Goal: Transaction & Acquisition: Purchase product/service

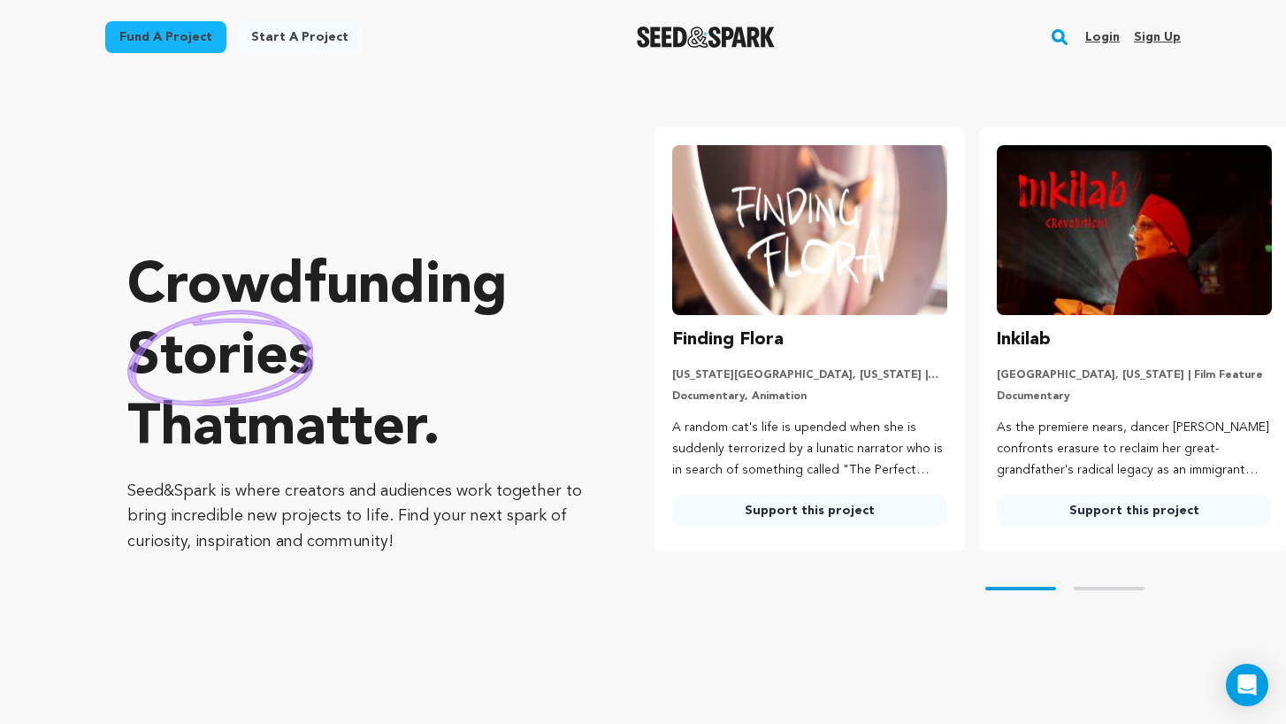
click at [1112, 35] on link "Login" at bounding box center [1102, 37] width 35 height 28
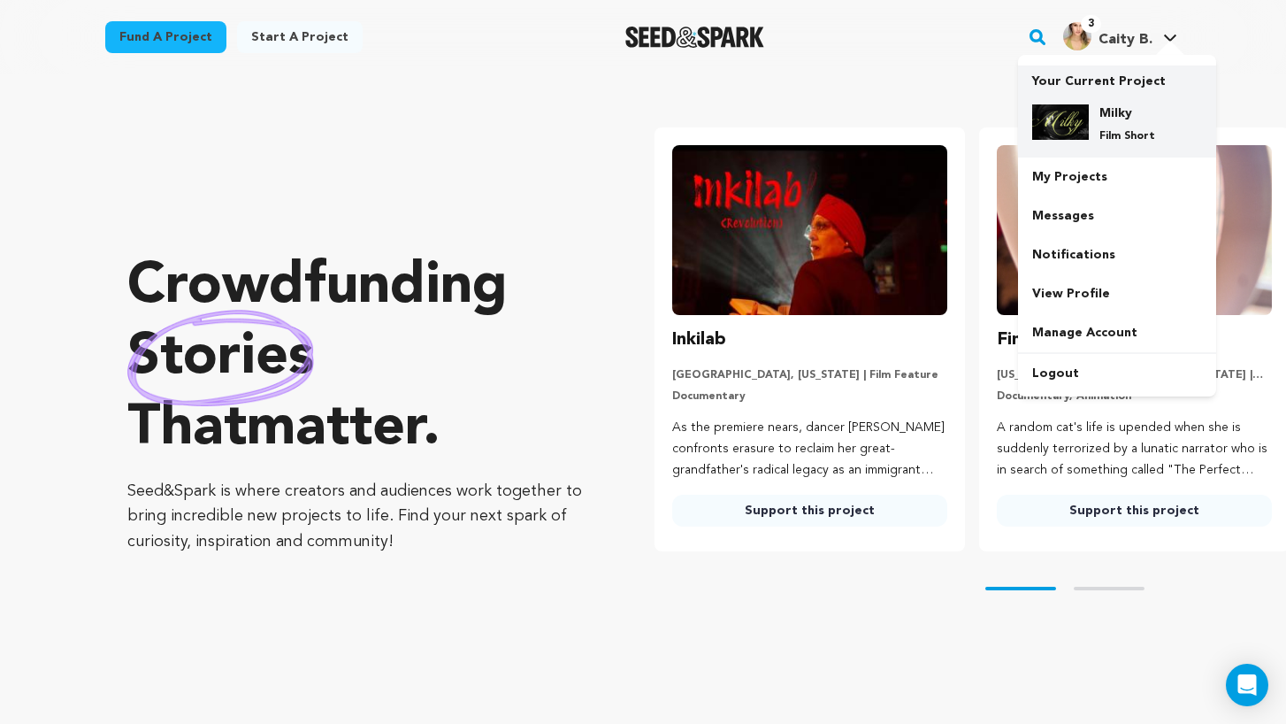
click at [1079, 108] on img at bounding box center [1060, 121] width 57 height 35
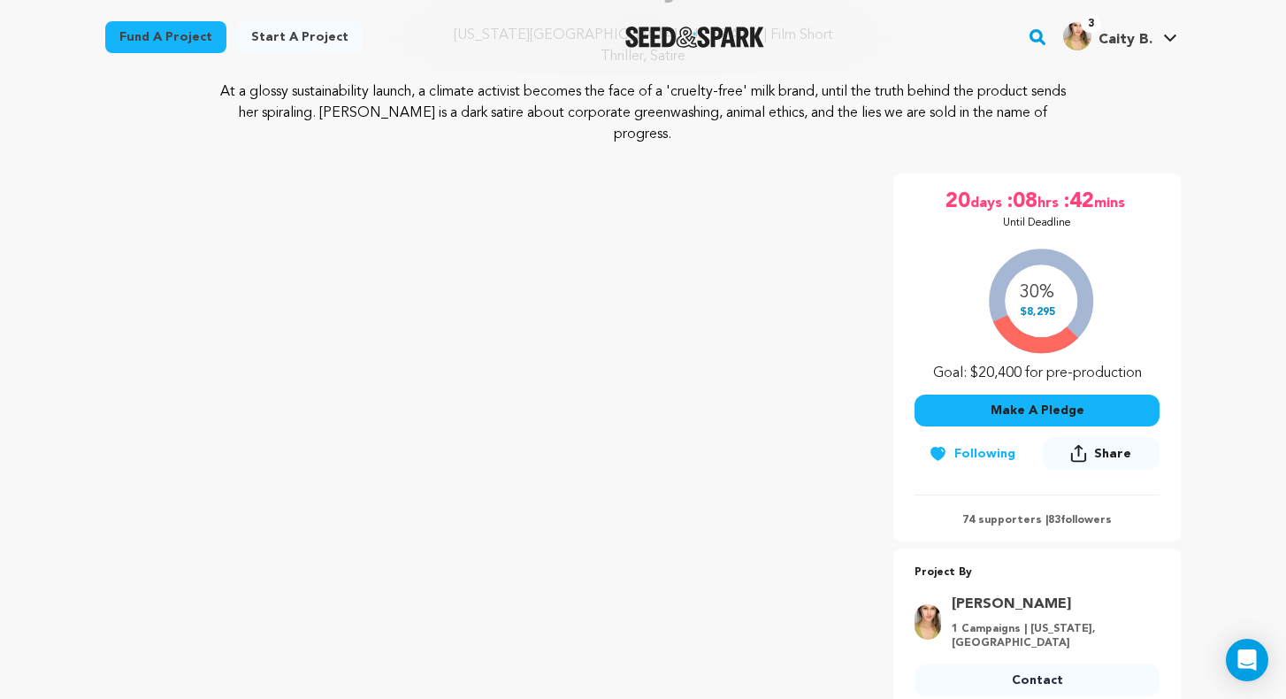
scroll to position [232, 0]
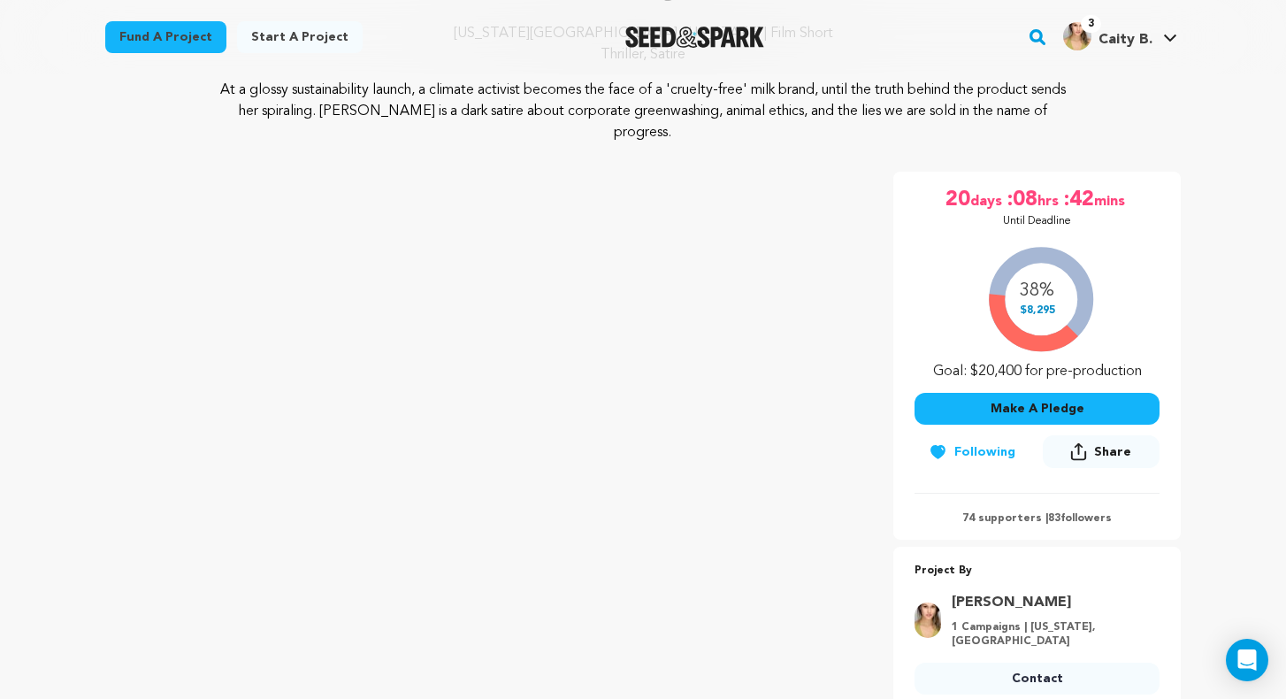
click at [964, 393] on button "Make A Pledge" at bounding box center [1037, 409] width 245 height 32
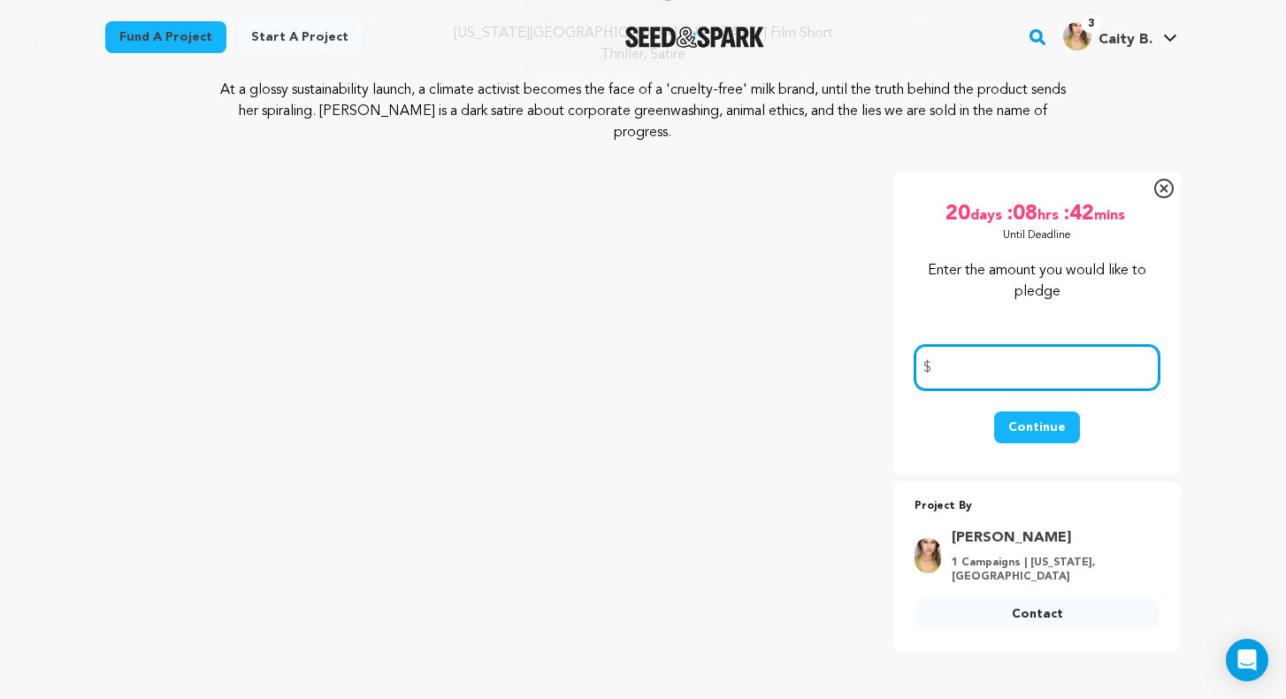
click at [986, 349] on input "number" at bounding box center [1037, 367] width 245 height 45
type input "5"
click at [1054, 411] on button "Continue" at bounding box center [1037, 427] width 86 height 32
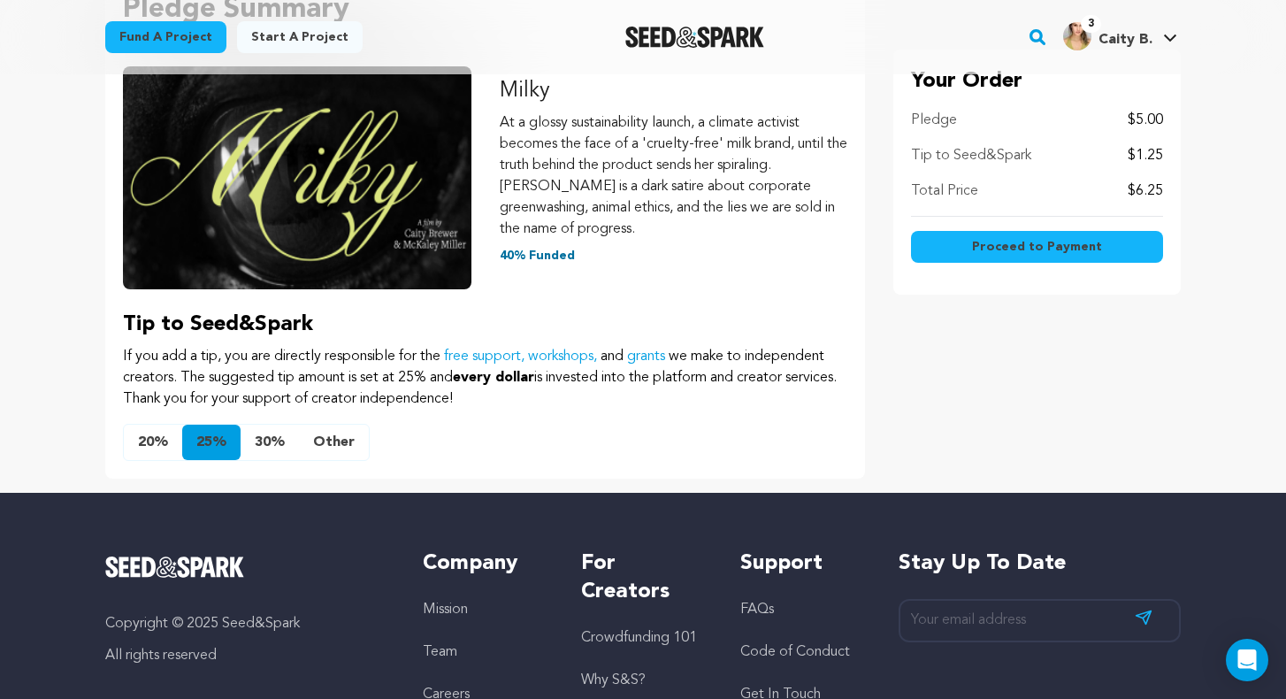
scroll to position [287, 0]
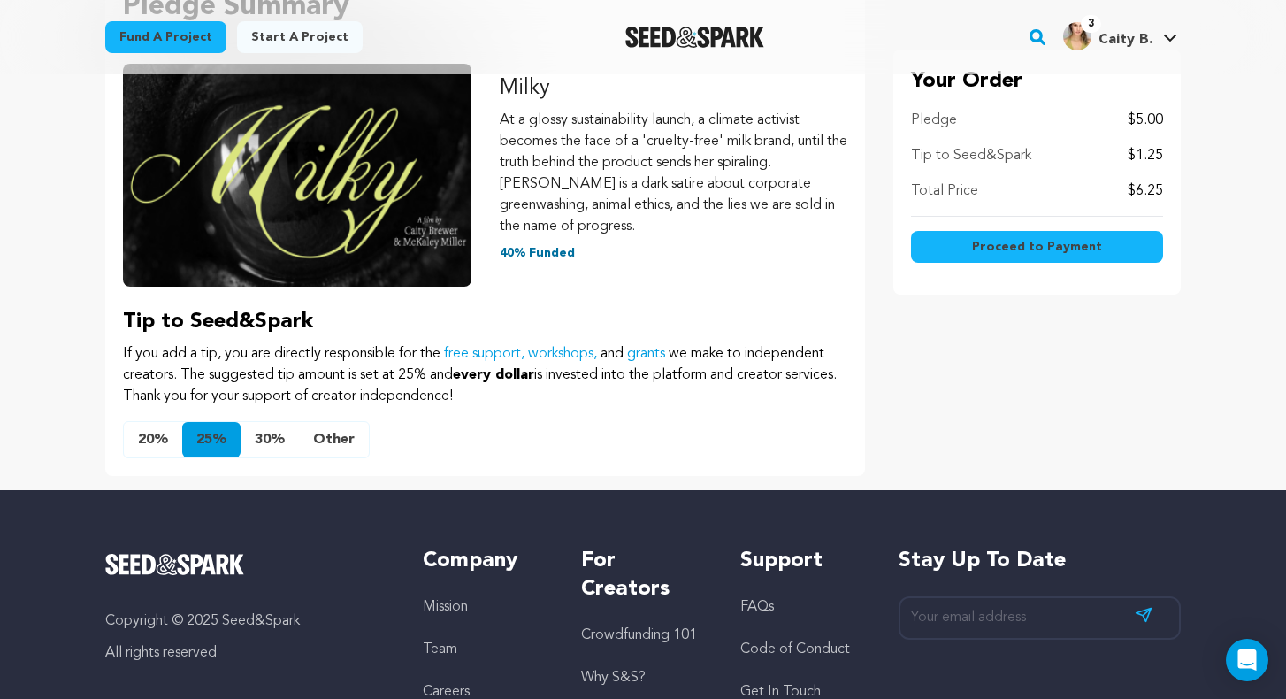
click at [327, 434] on button "Other" at bounding box center [334, 439] width 70 height 35
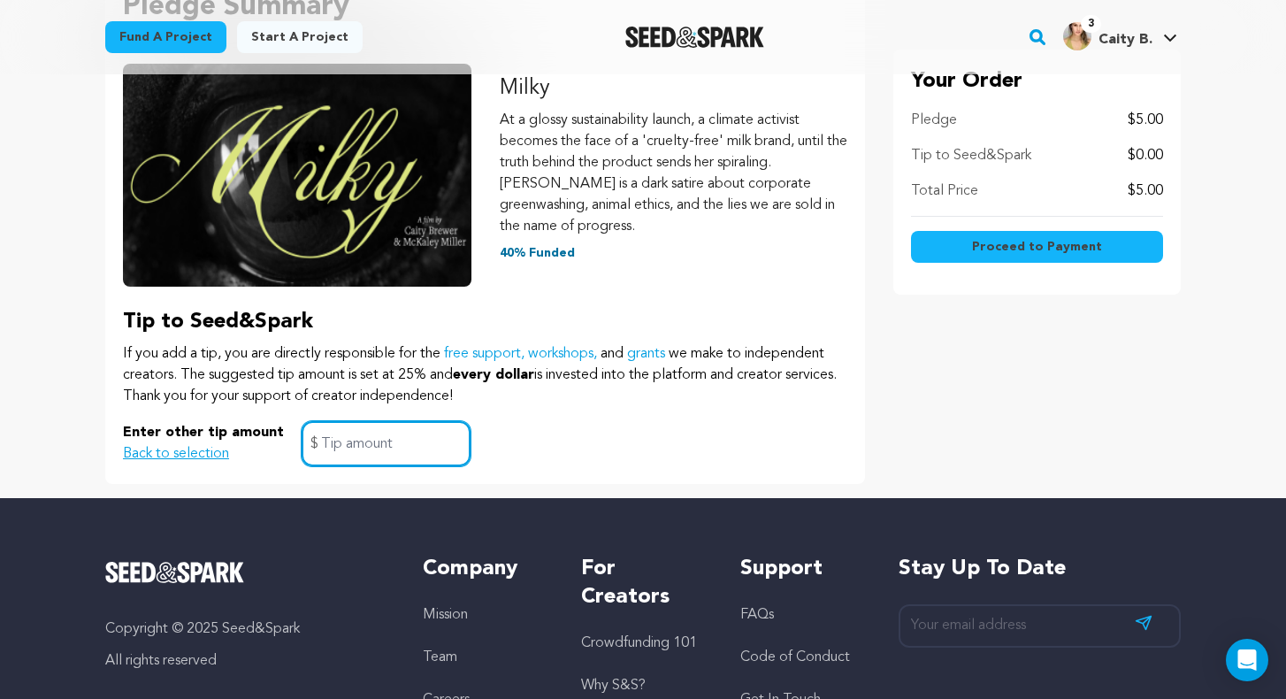
click at [390, 451] on input "text" at bounding box center [386, 443] width 169 height 45
type input "0"
click at [652, 380] on p "If you add a tip, you are directly responsible for the free support, workshops,…" at bounding box center [485, 375] width 725 height 64
click at [1011, 251] on span "Proceed to Payment" at bounding box center [1037, 247] width 130 height 18
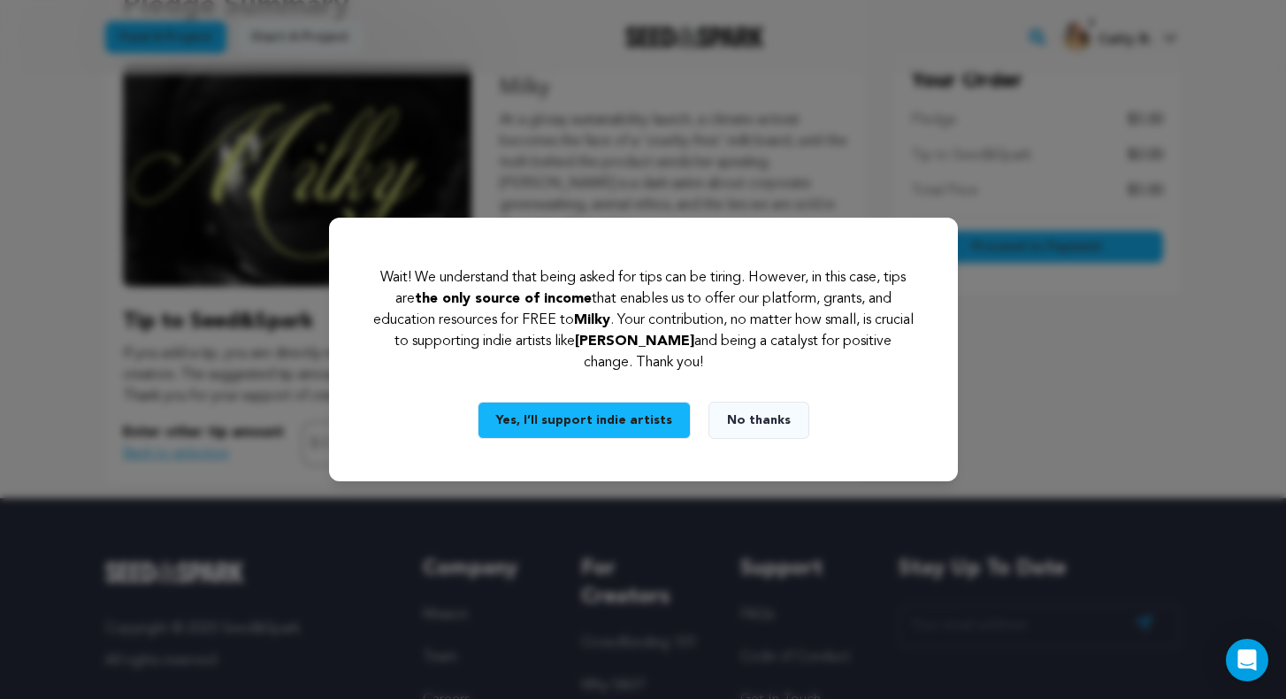
click at [775, 417] on button "No thanks" at bounding box center [759, 420] width 101 height 37
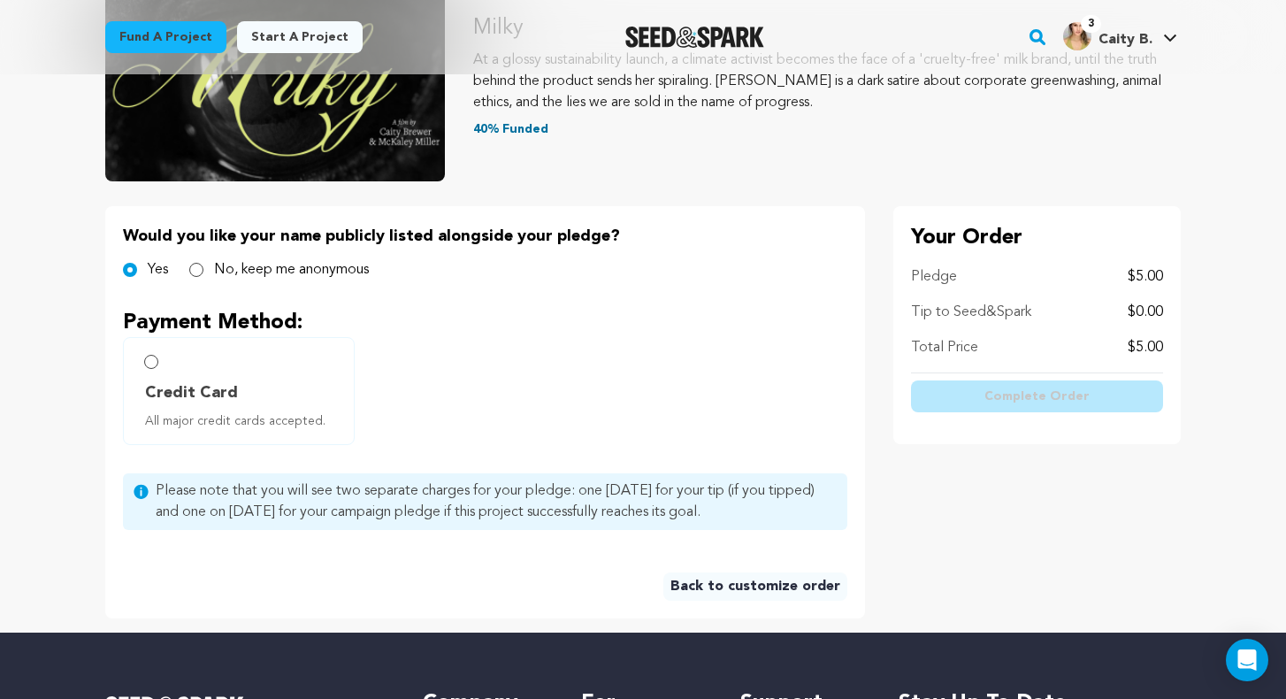
scroll to position [249, 0]
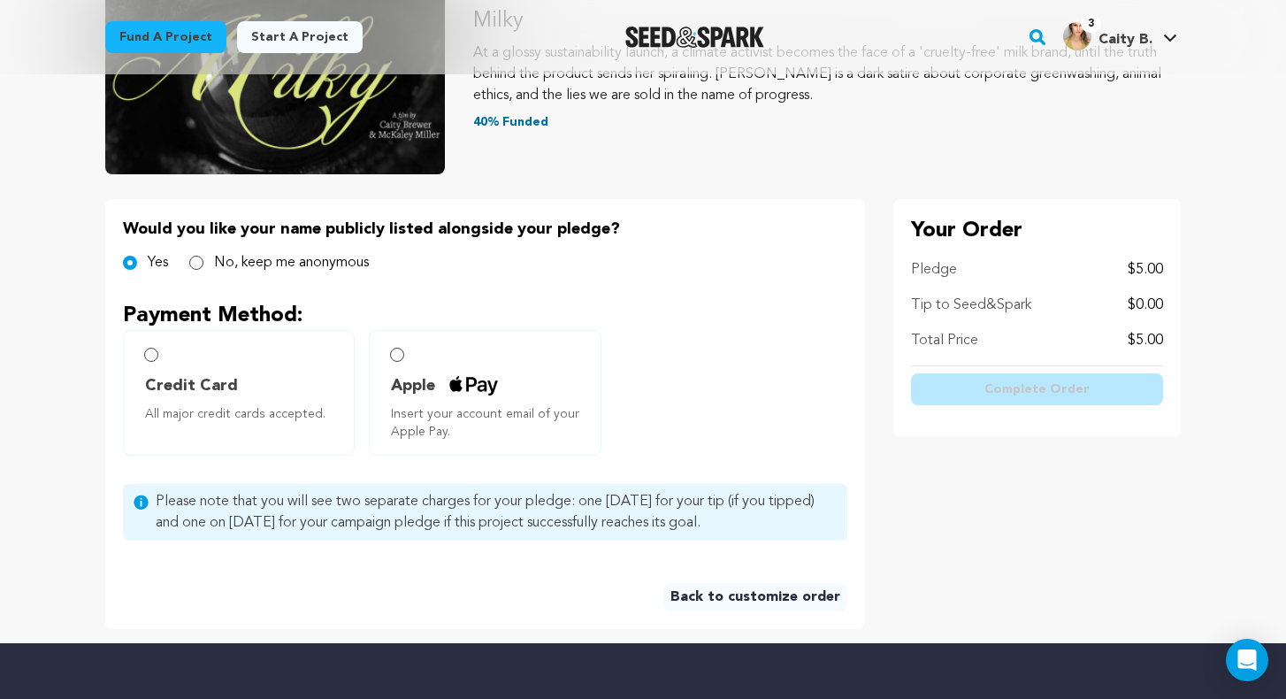
click at [469, 427] on span "Insert your account email of your Apple Pay." at bounding box center [488, 422] width 195 height 35
click at [424, 402] on span "Apple Insert your account email of your Apple Pay." at bounding box center [488, 406] width 195 height 67
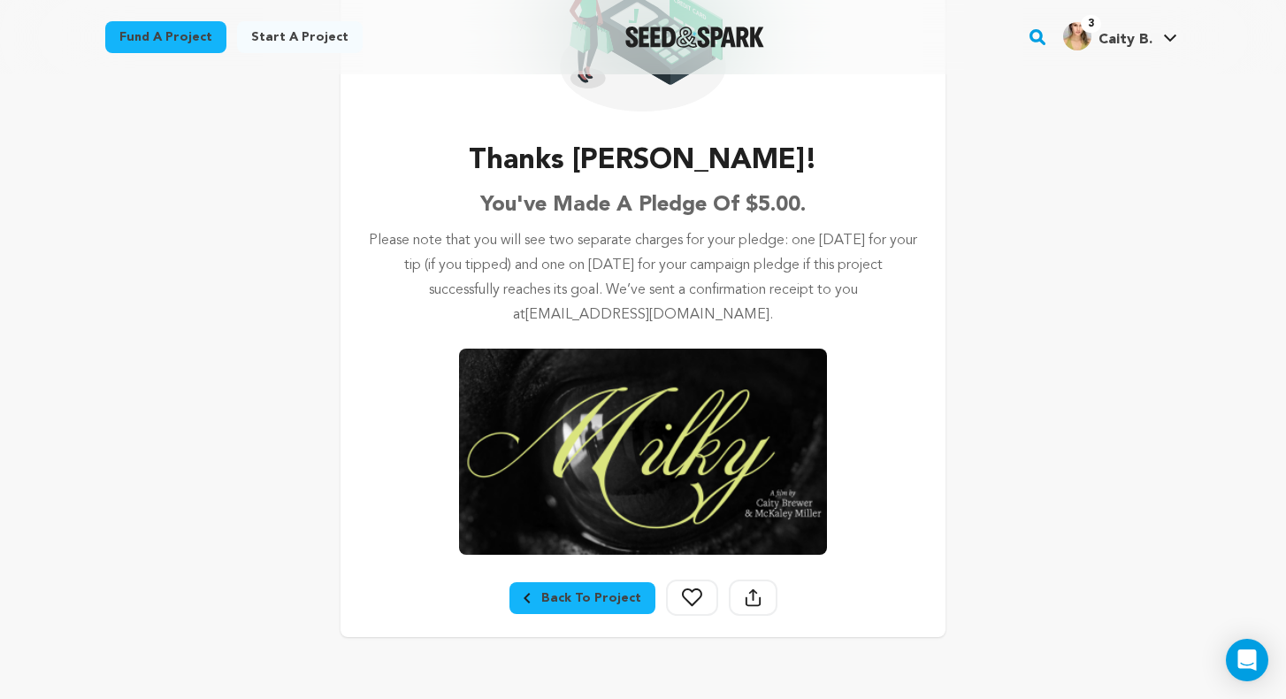
scroll to position [212, 0]
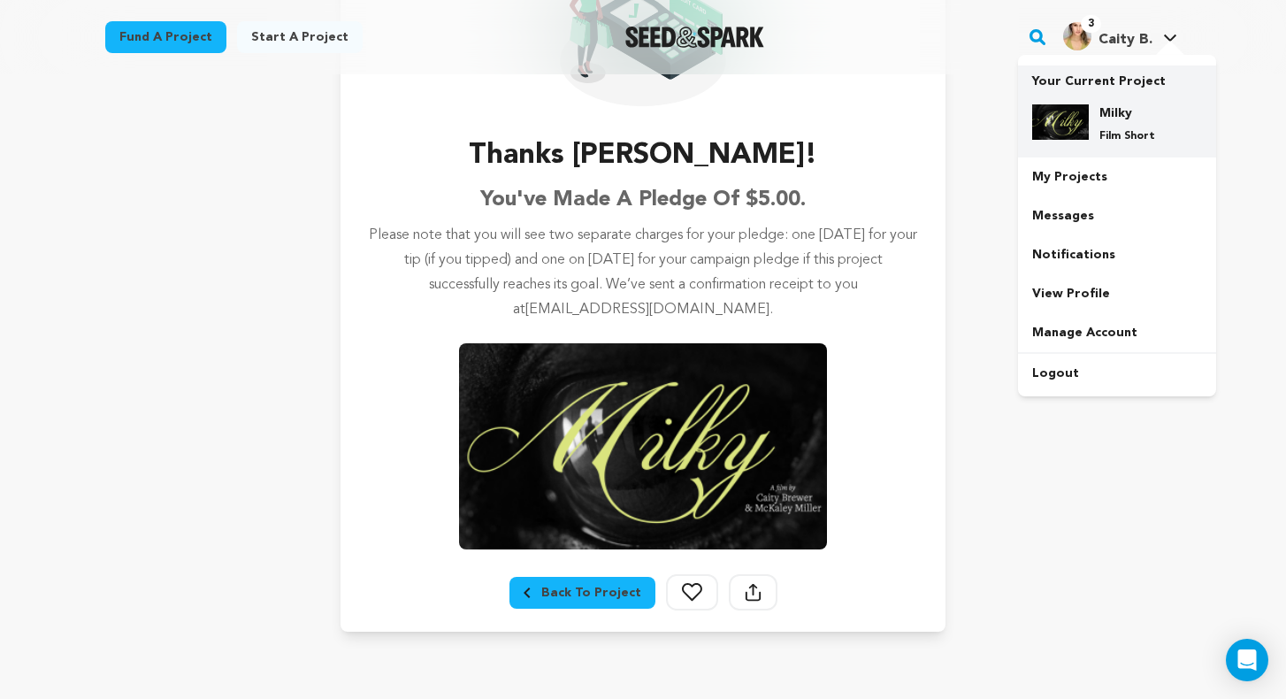
click at [1137, 99] on div "Milky Film Short" at bounding box center [1117, 123] width 170 height 67
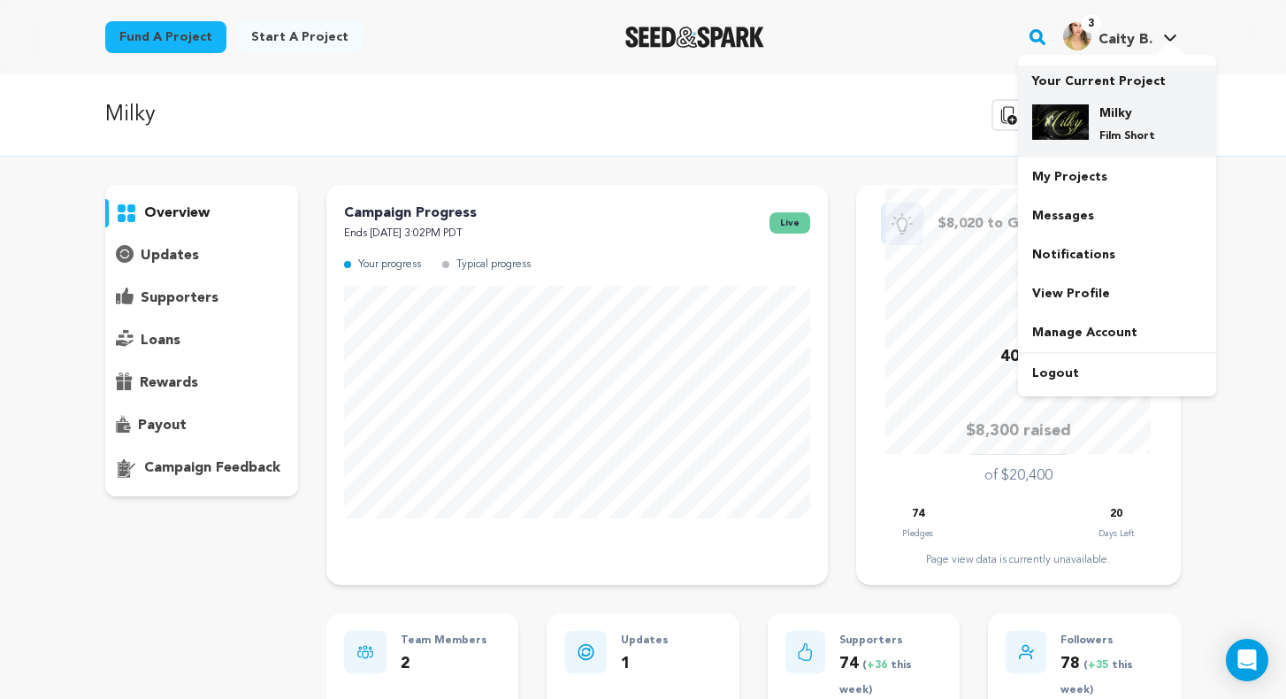
click at [1123, 116] on h4 "Milky" at bounding box center [1132, 113] width 64 height 18
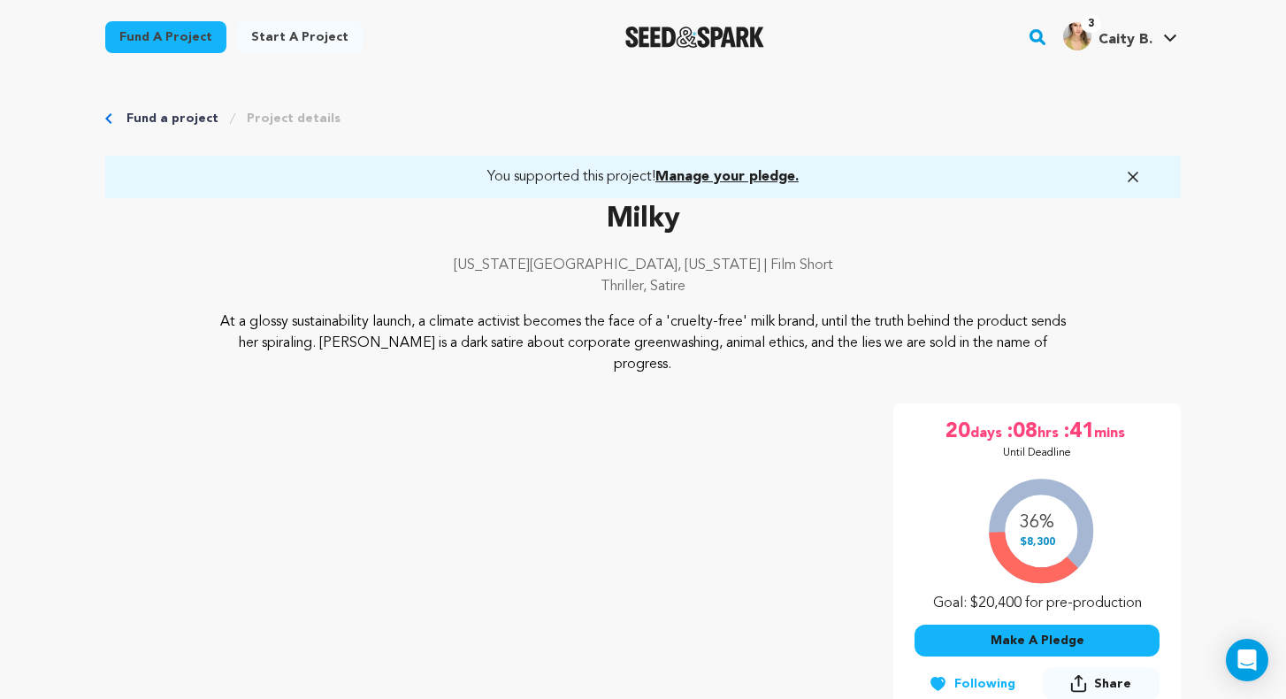
click at [1044, 626] on button "Make A Pledge" at bounding box center [1037, 641] width 245 height 32
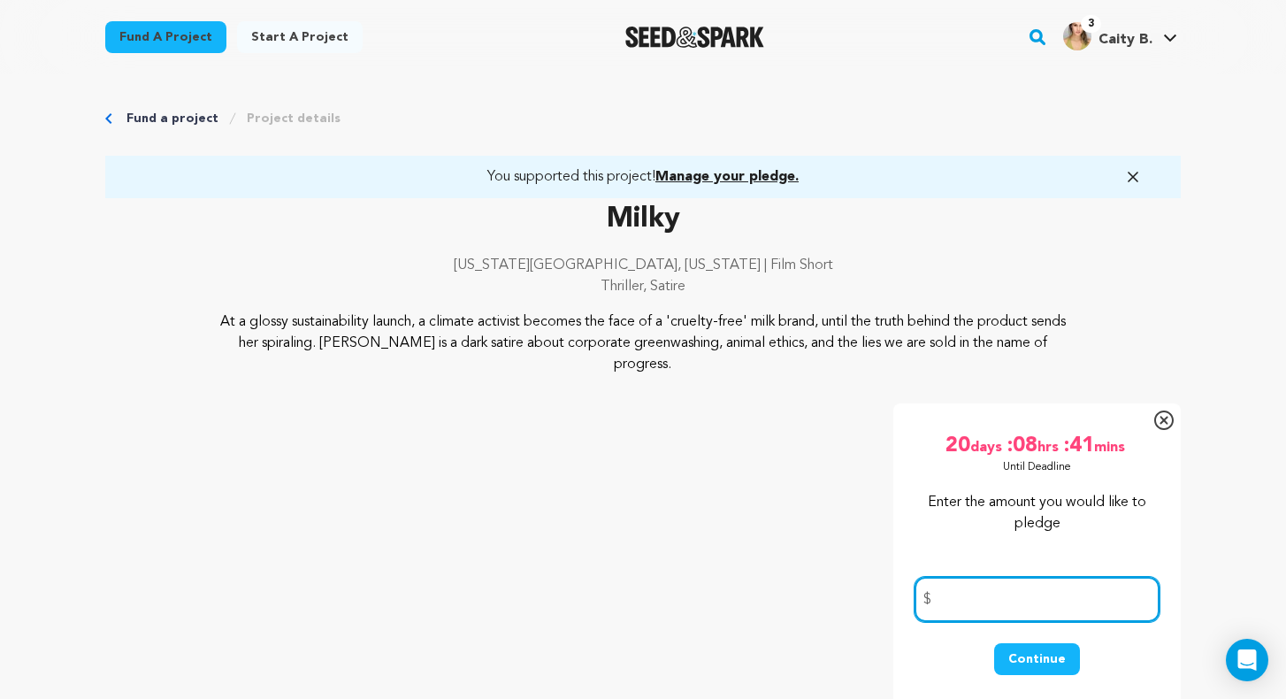
click at [949, 590] on input "number" at bounding box center [1037, 599] width 245 height 45
type input "1"
click at [1035, 643] on button "Continue" at bounding box center [1037, 659] width 86 height 32
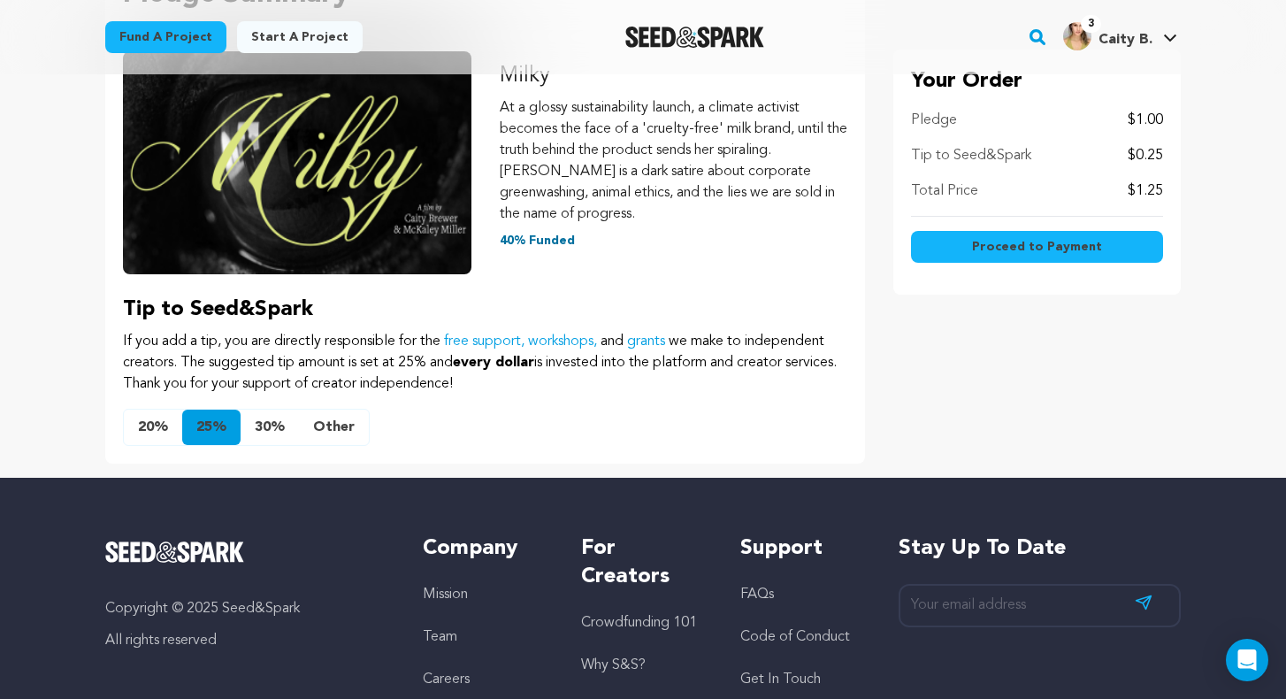
scroll to position [299, 0]
click at [335, 416] on button "Other" at bounding box center [334, 427] width 70 height 35
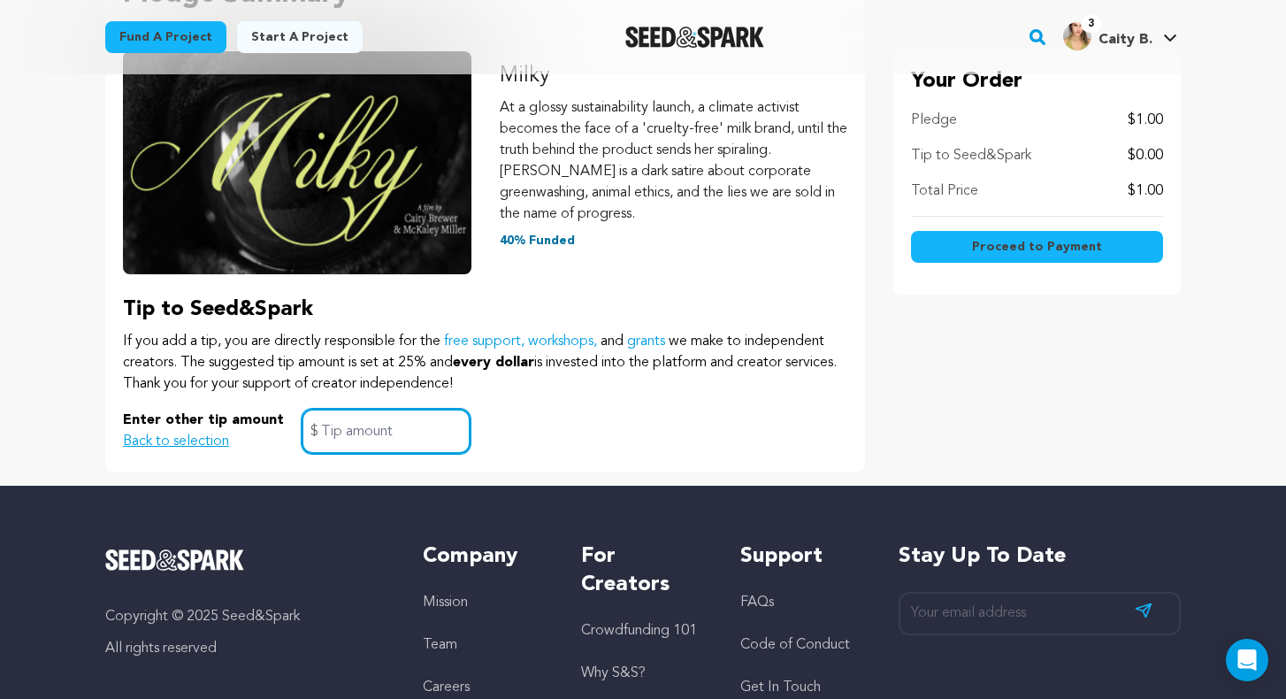
click at [426, 421] on input "text" at bounding box center [386, 431] width 169 height 45
type input "0"
click at [984, 249] on span "Proceed to Payment" at bounding box center [1037, 247] width 130 height 18
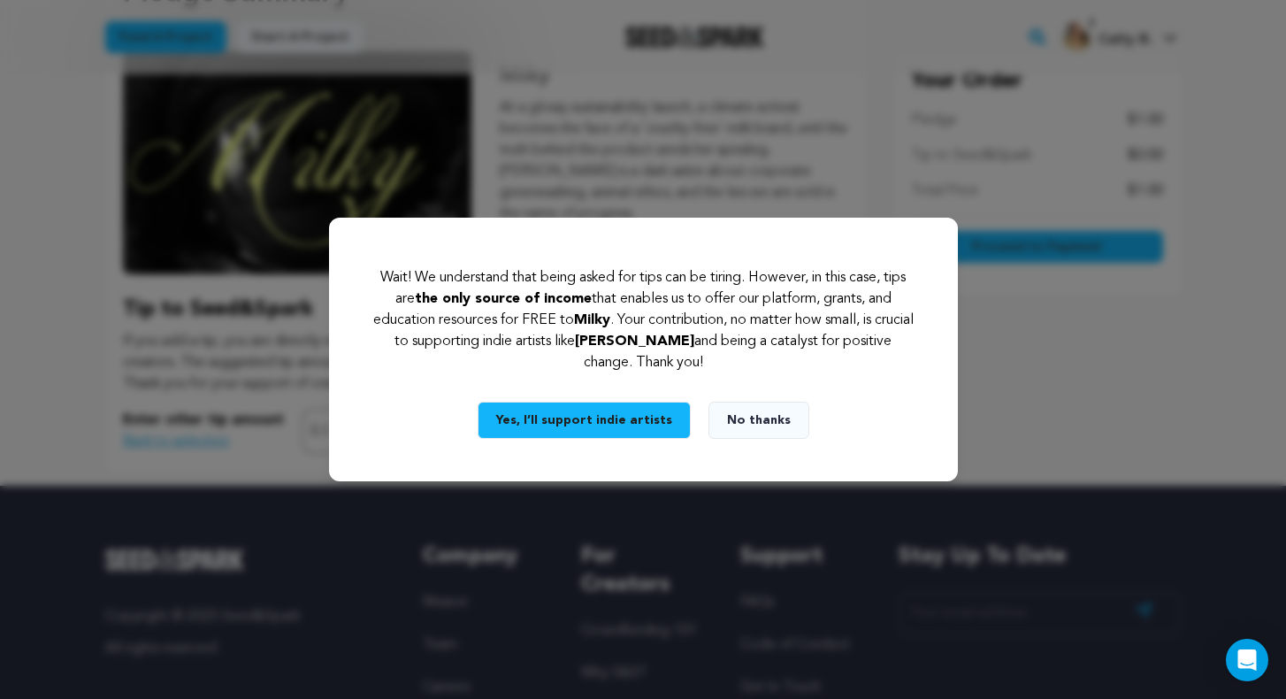
click at [781, 412] on button "No thanks" at bounding box center [759, 420] width 101 height 37
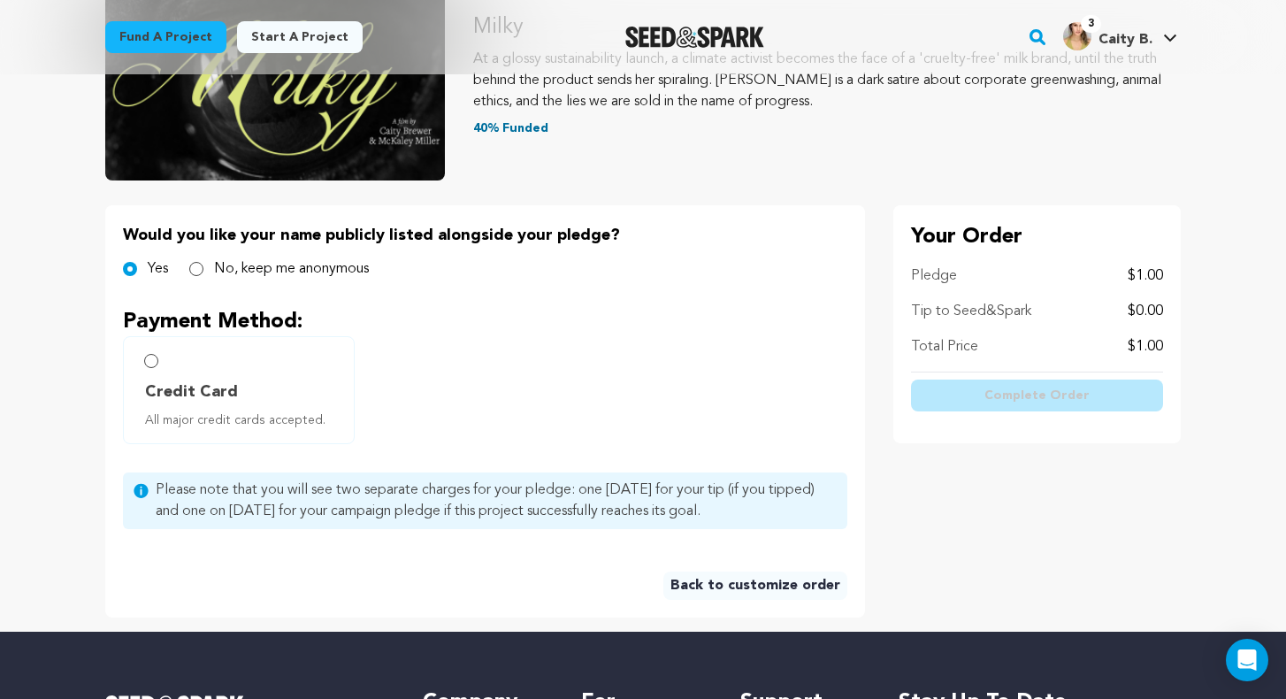
scroll to position [245, 0]
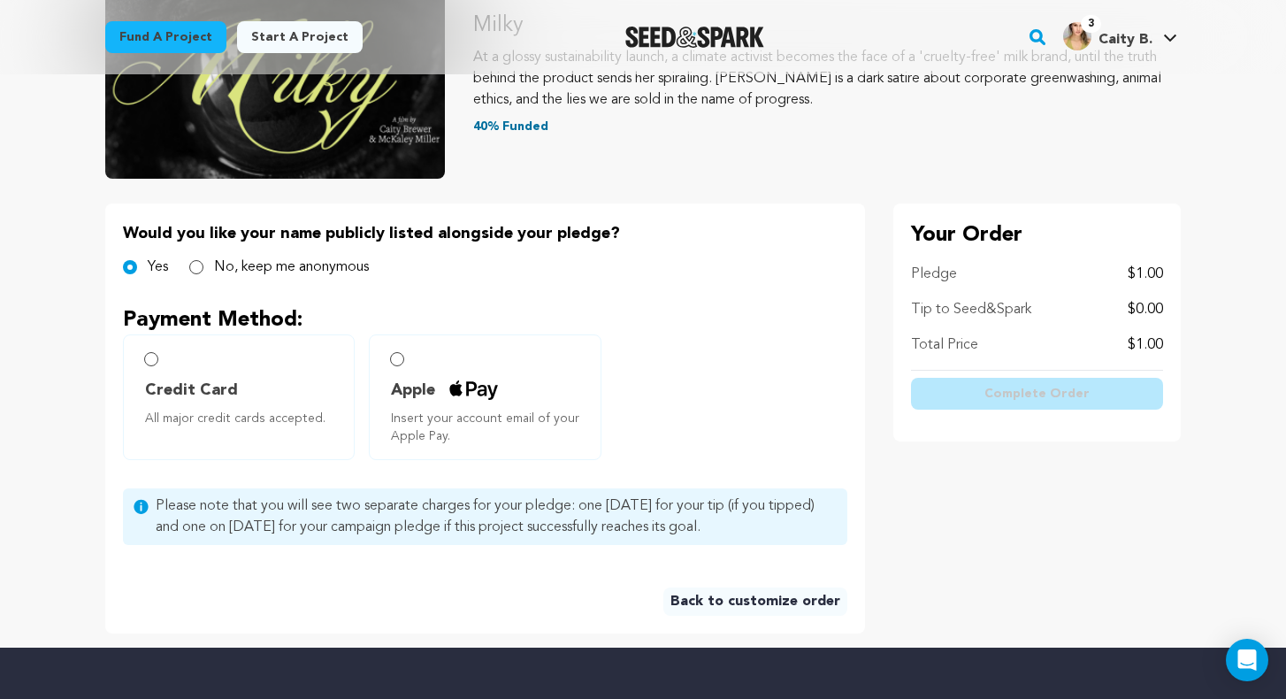
click at [280, 377] on label "Credit Card All major credit cards accepted." at bounding box center [239, 397] width 232 height 126
radio input "true"
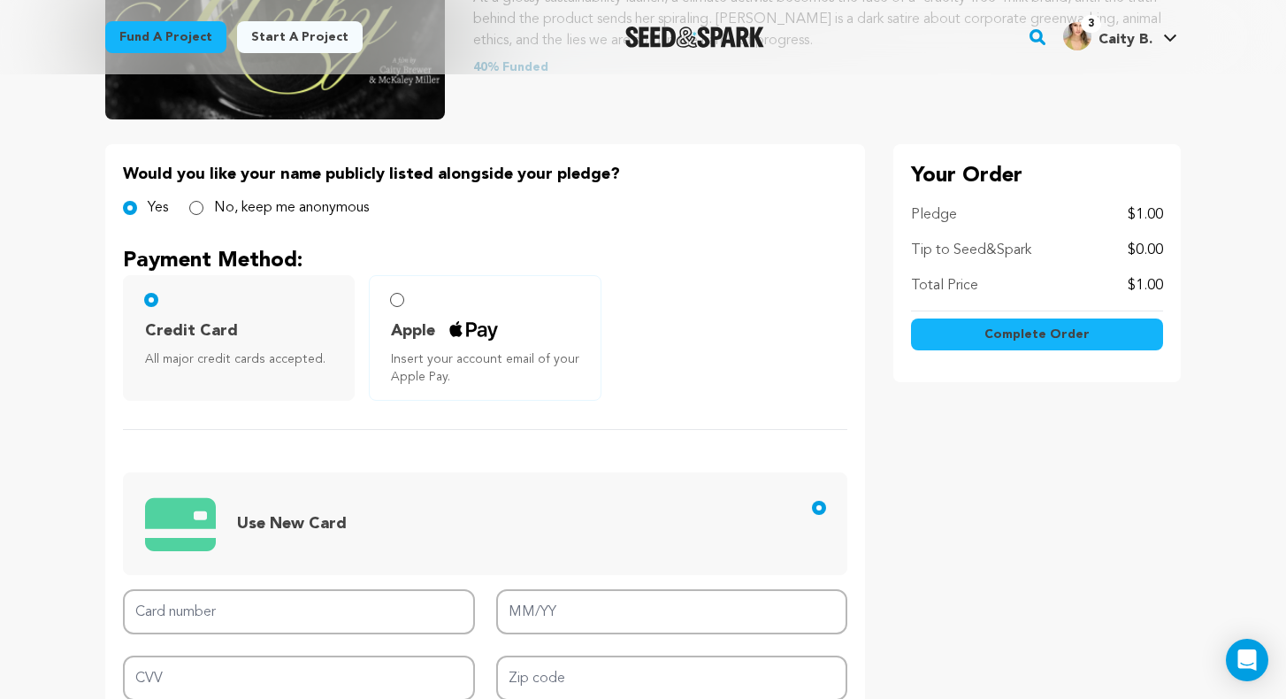
scroll to position [305, 0]
click at [193, 208] on input "No, keep me anonymous" at bounding box center [196, 207] width 14 height 14
radio input "true"
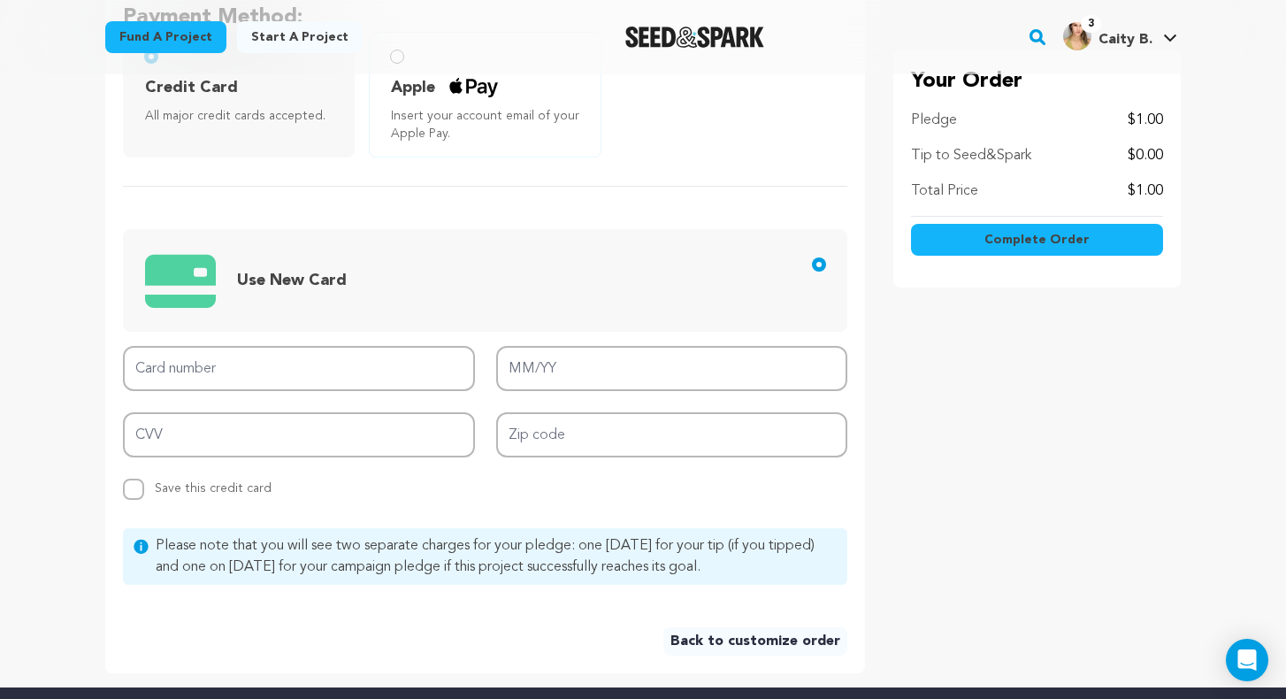
scroll to position [548, 0]
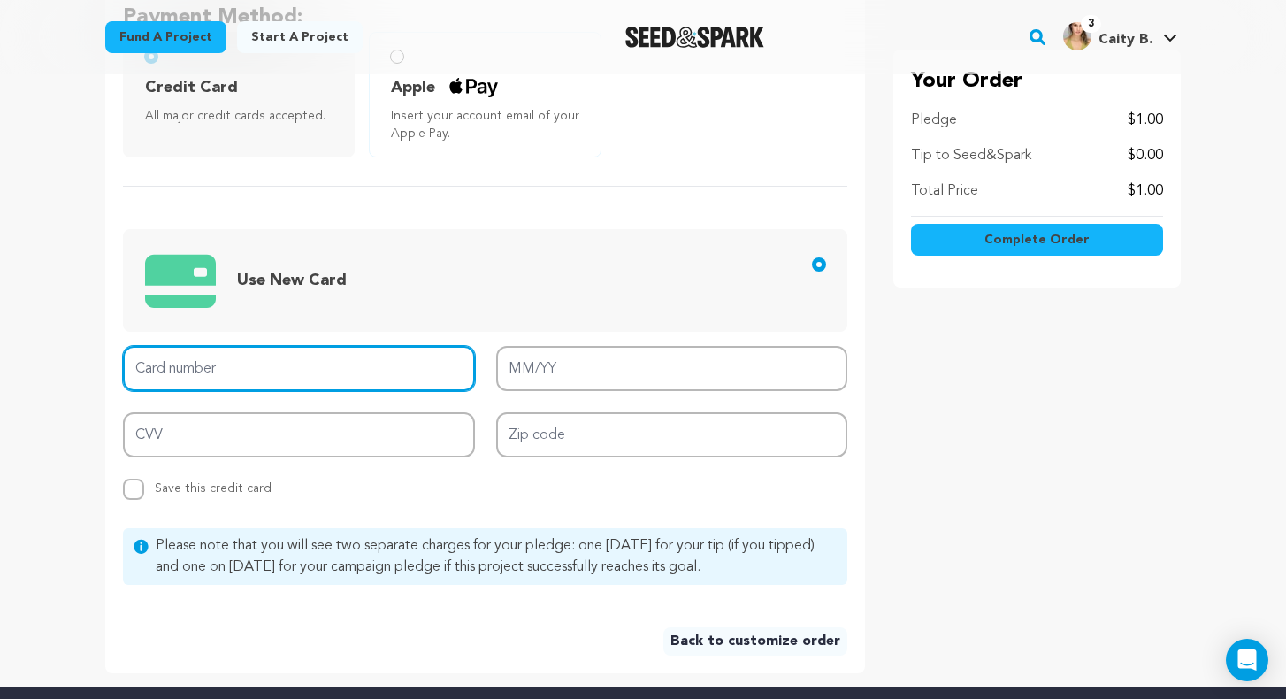
click at [278, 375] on input "Card number" at bounding box center [299, 368] width 352 height 45
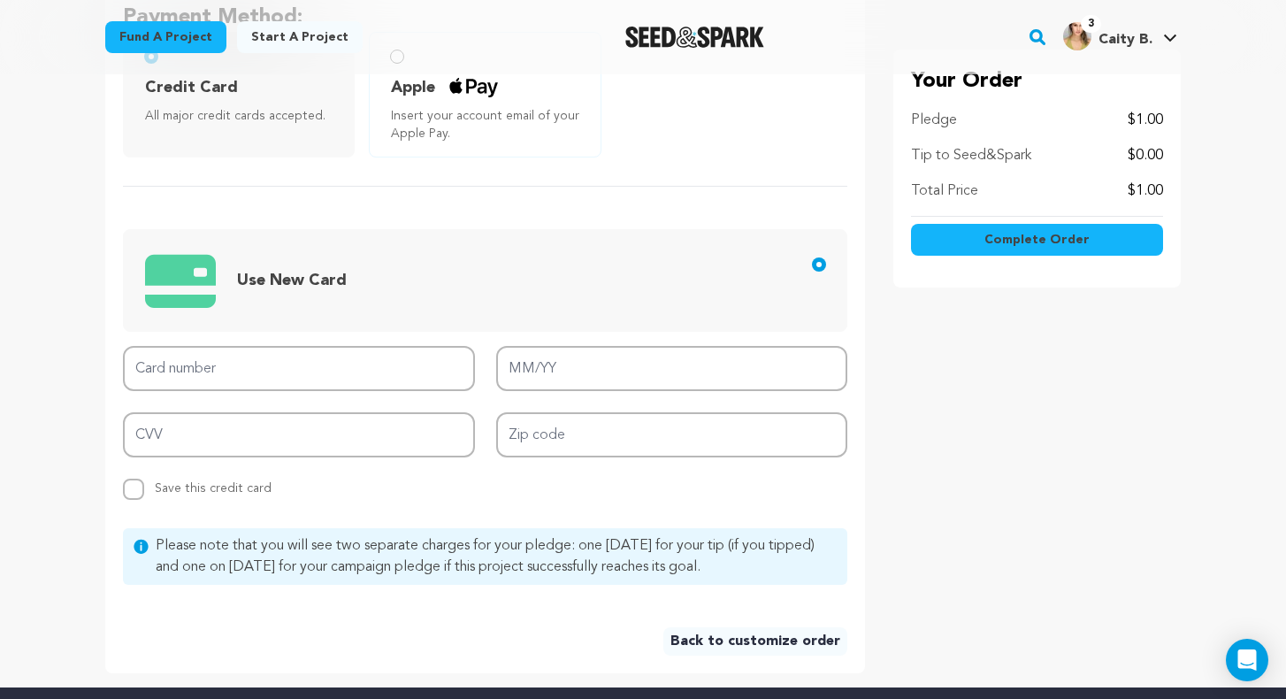
click at [326, 303] on span "Use New Card" at bounding box center [488, 280] width 687 height 73
click at [812, 272] on input "Use New Card" at bounding box center [819, 264] width 14 height 14
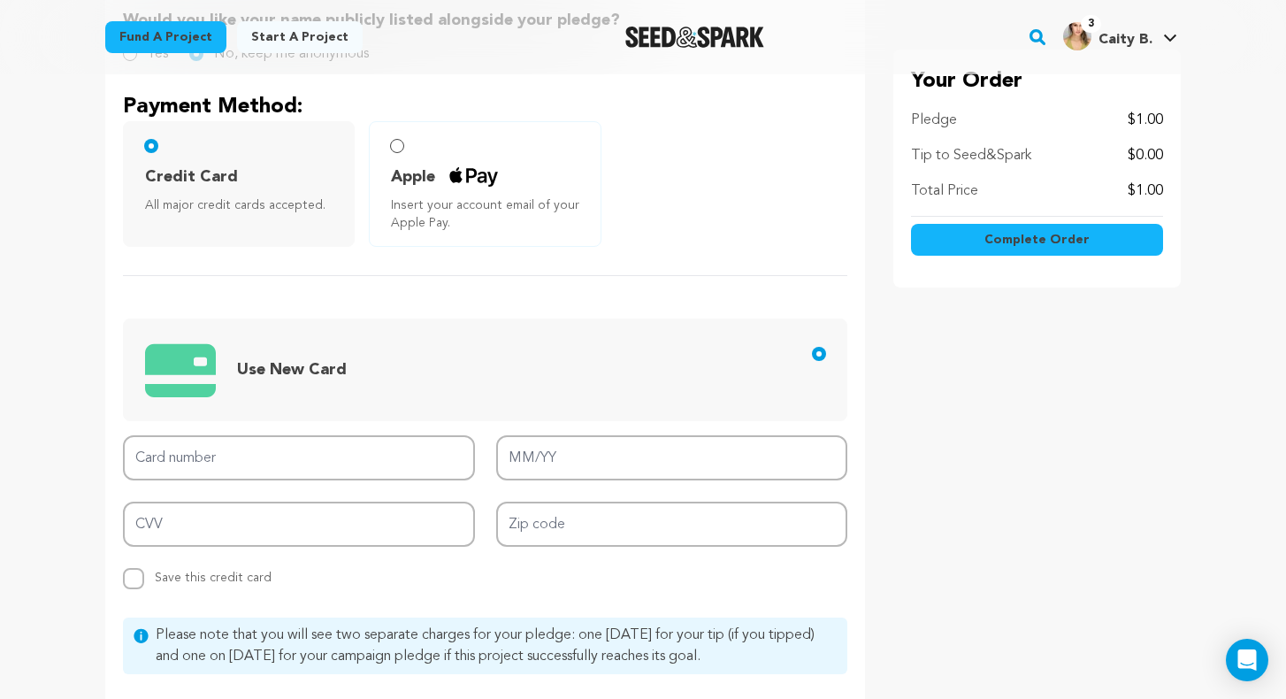
scroll to position [456, 0]
click at [453, 209] on span "Insert your account email of your Apple Pay." at bounding box center [488, 216] width 195 height 35
click at [405, 152] on label "Apple Insert your account email of your Apple Pay." at bounding box center [485, 187] width 232 height 126
click at [394, 146] on input "Apple Insert your account email of your Apple Pay." at bounding box center [397, 149] width 14 height 14
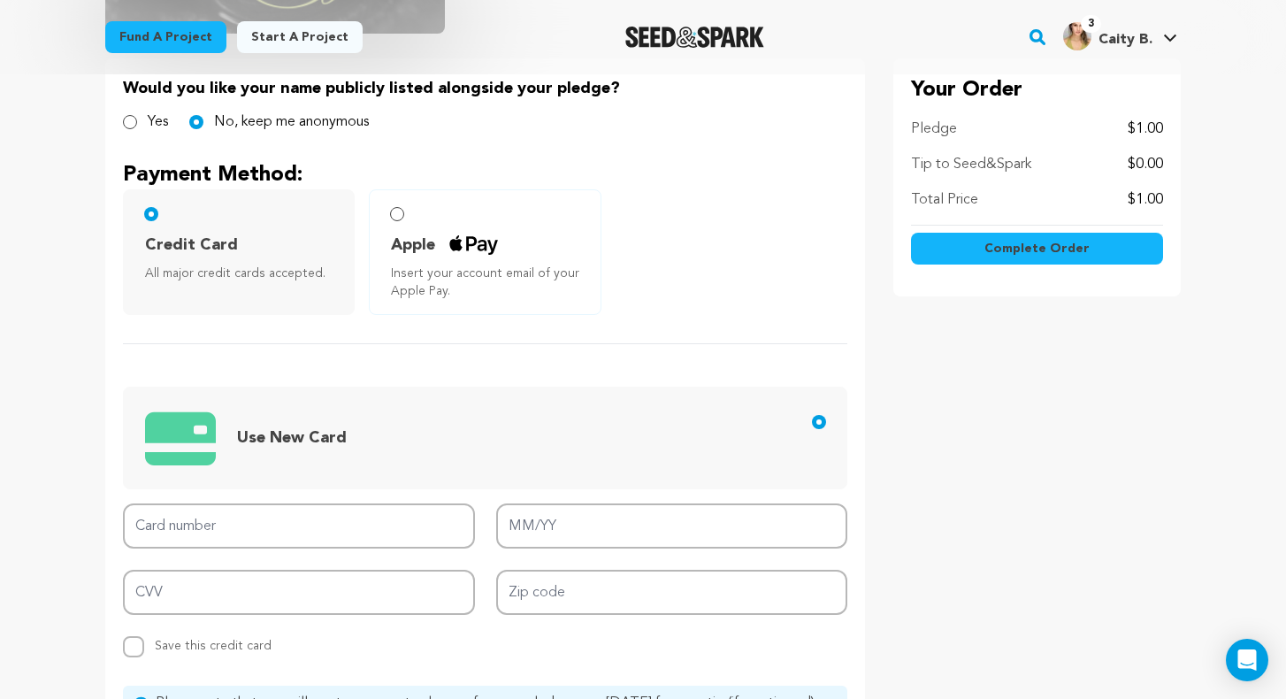
scroll to position [0, 0]
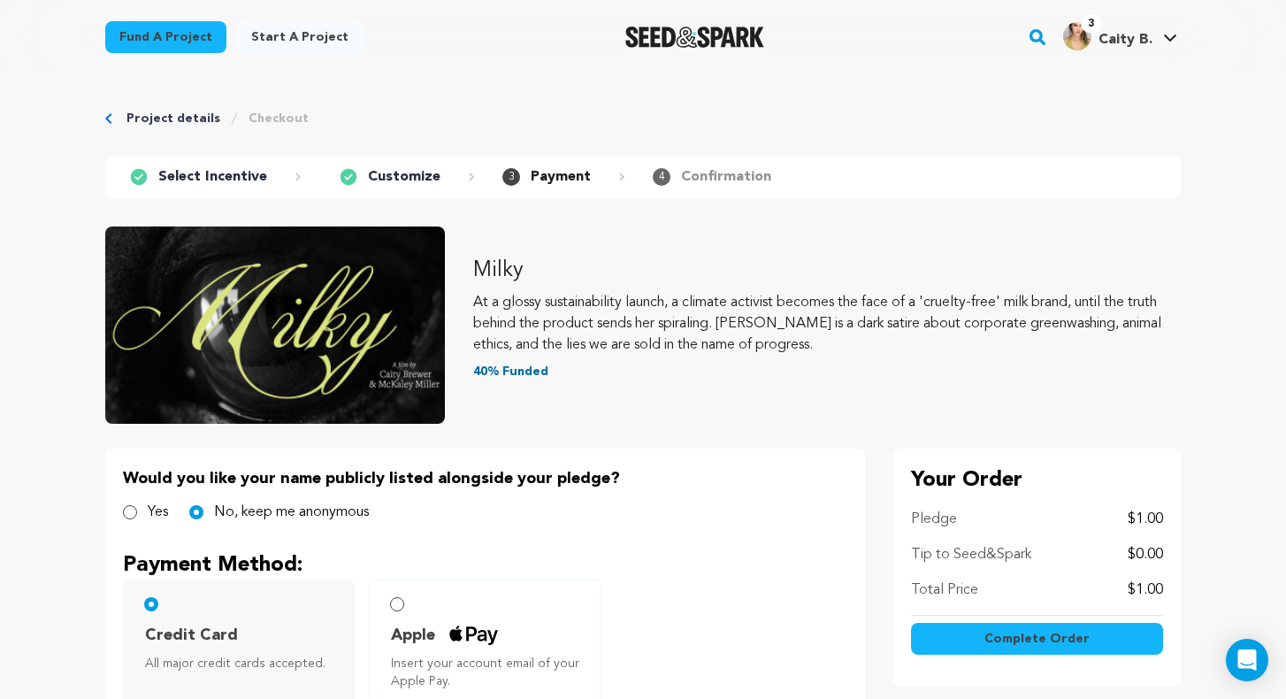
click at [712, 63] on div "Fund a project Start a project Search 3" at bounding box center [643, 37] width 1132 height 74
click at [711, 38] on img "Seed&Spark Homepage" at bounding box center [694, 37] width 139 height 21
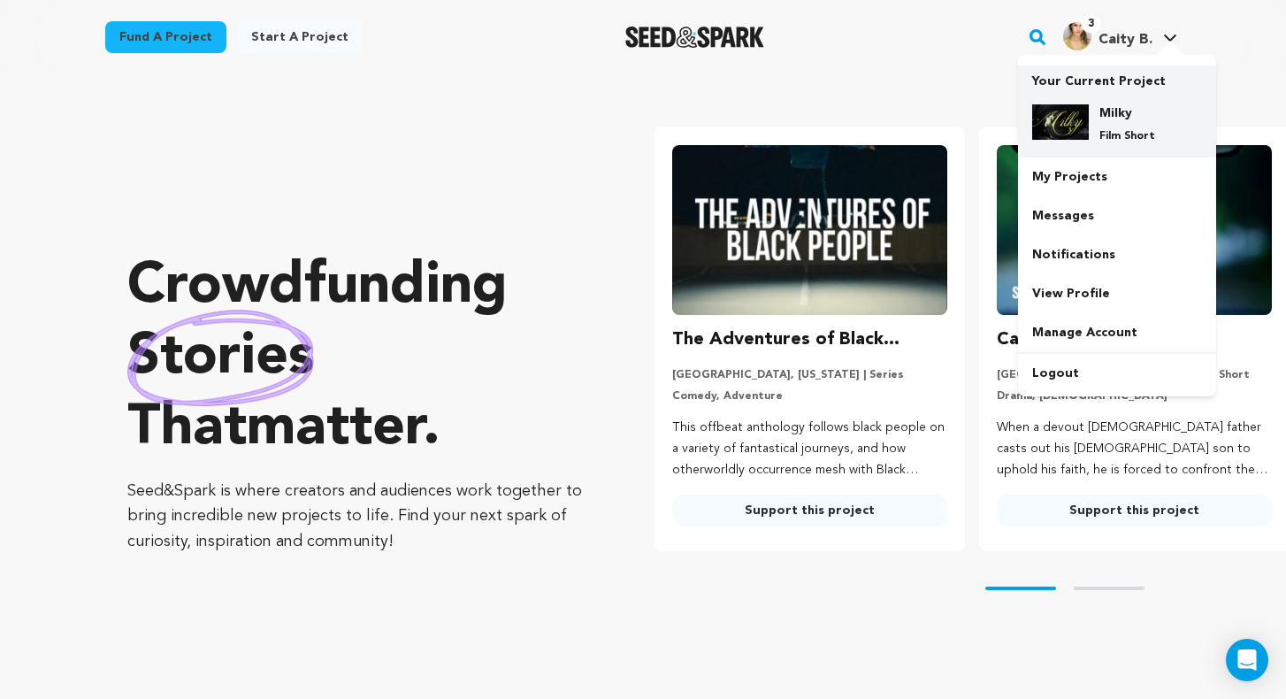
click at [1108, 104] on h4 "Milky" at bounding box center [1132, 113] width 64 height 18
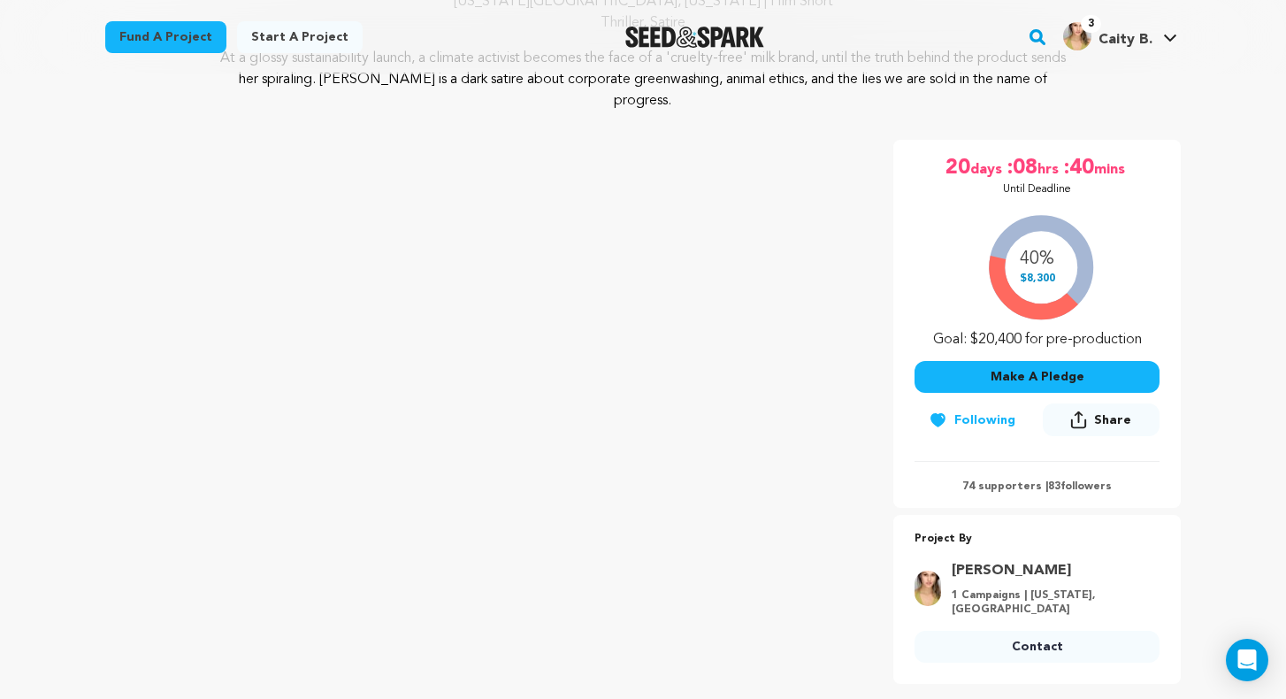
scroll to position [250, 0]
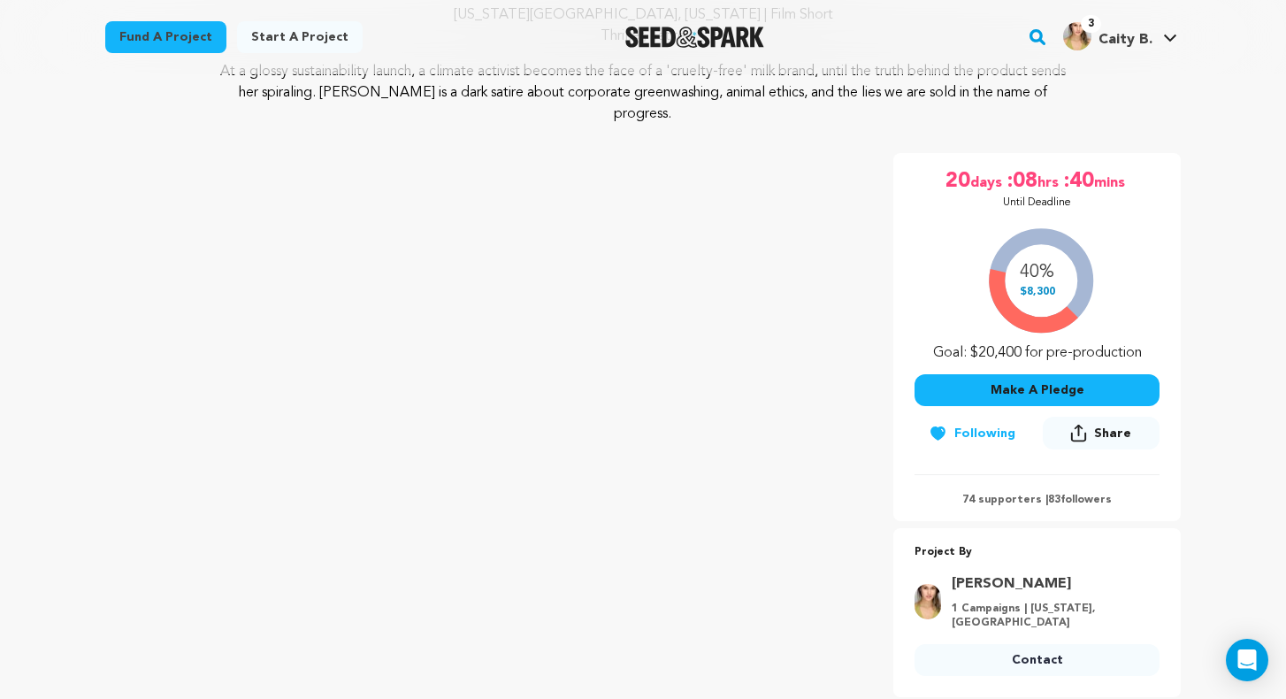
click at [989, 487] on div "20 days :08 hrs :40 mins Until Deadline 40% $8,300" at bounding box center [1037, 337] width 288 height 368
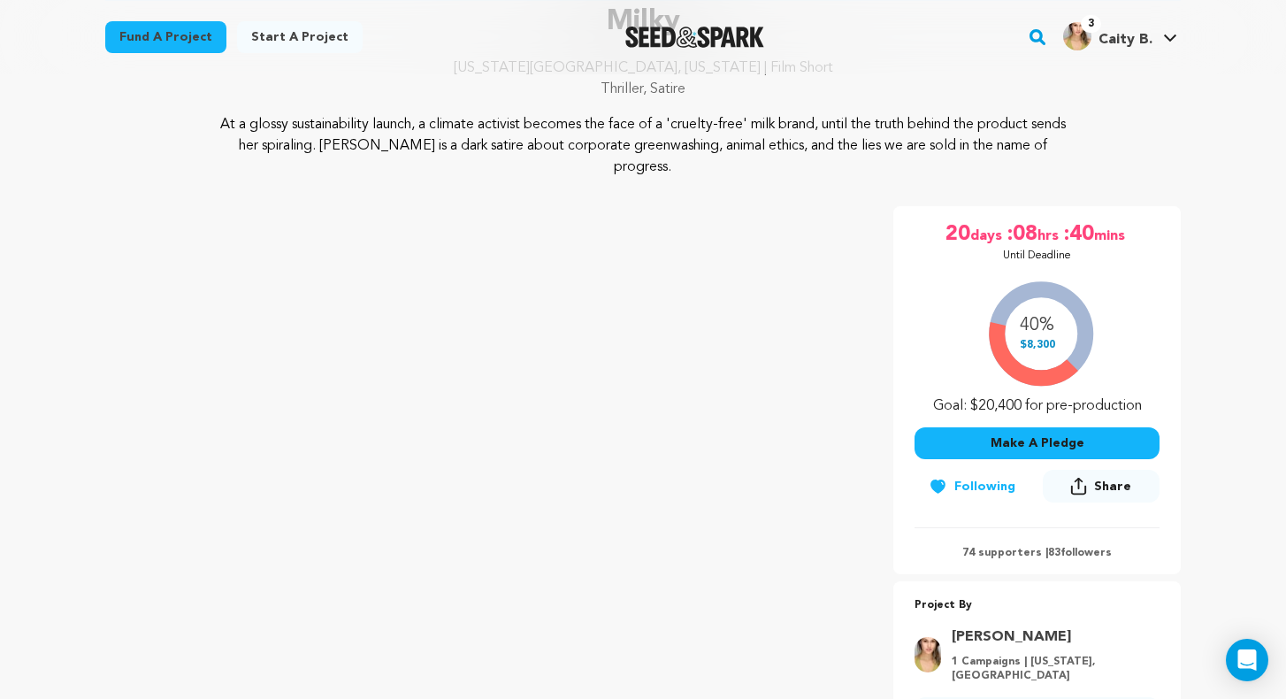
scroll to position [197, 0]
click at [999, 527] on div "74 supporters | 83 followers" at bounding box center [1037, 543] width 245 height 33
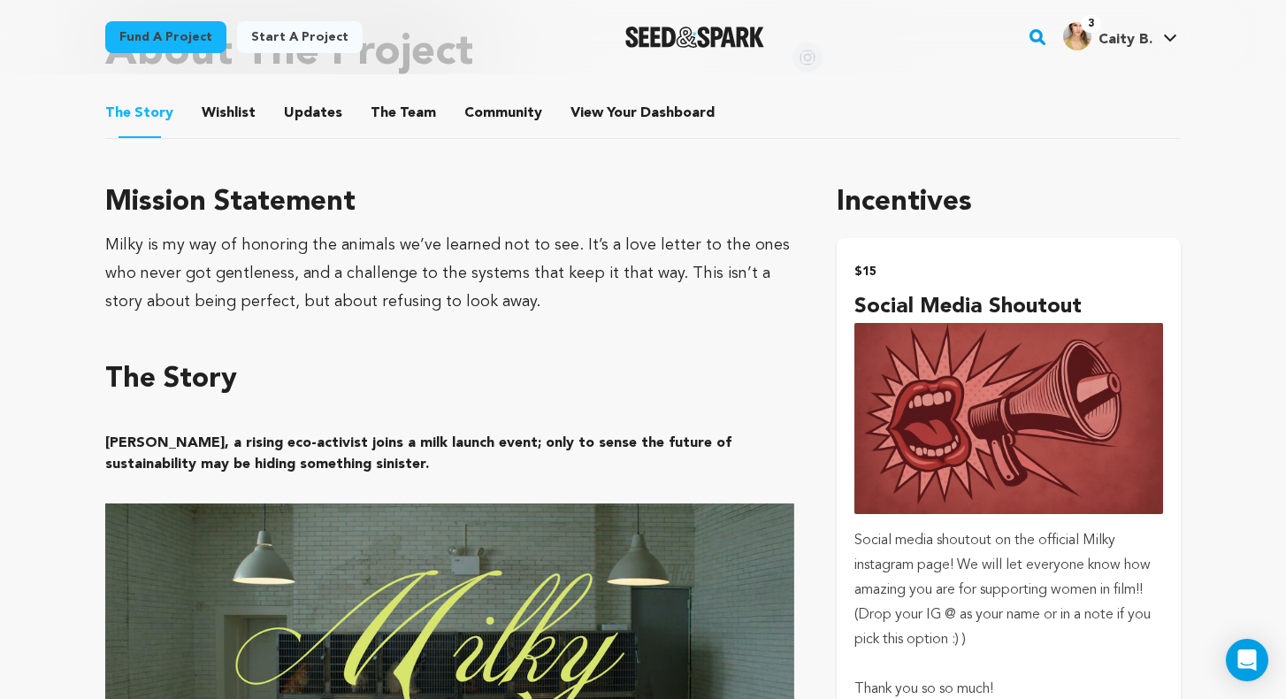
scroll to position [680, 0]
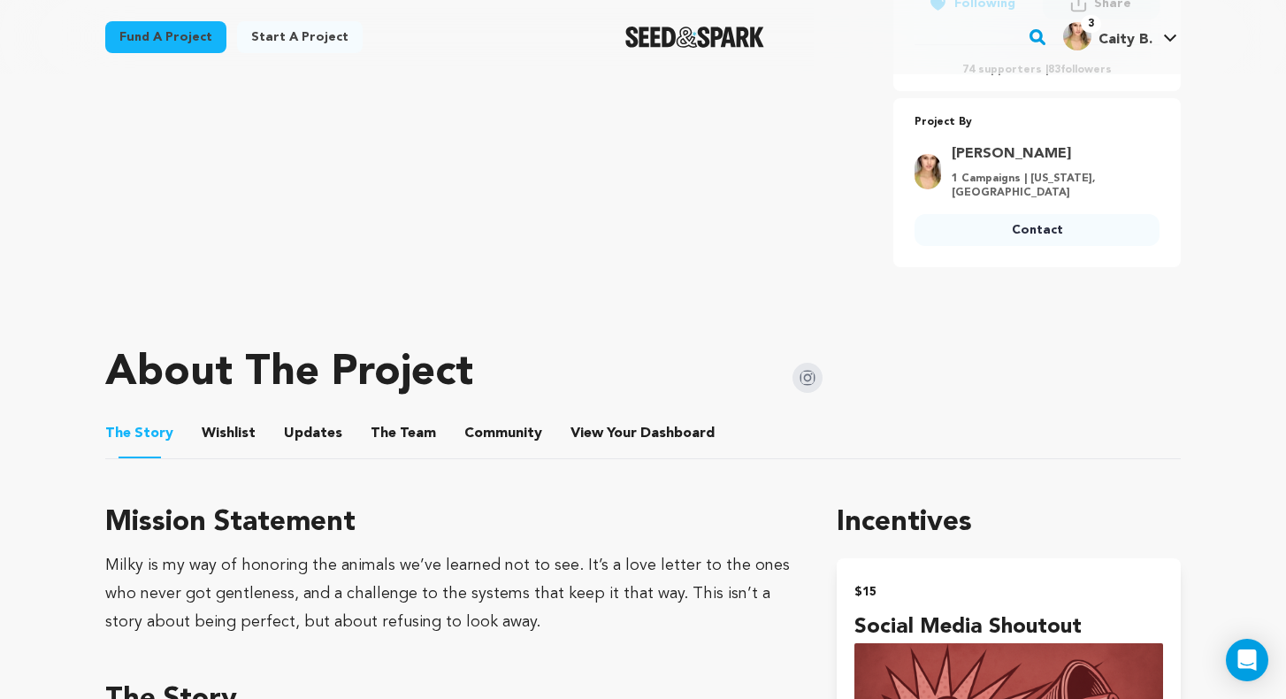
click at [507, 416] on button "Community" at bounding box center [503, 437] width 42 height 42
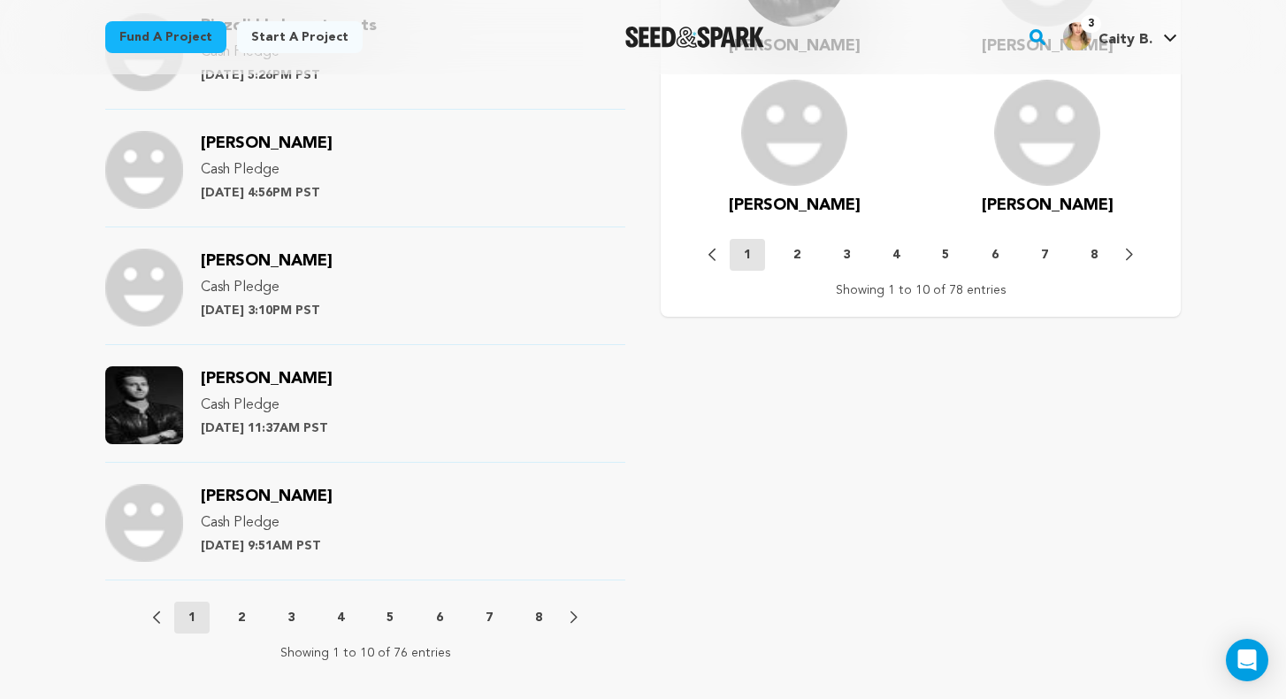
scroll to position [2179, 0]
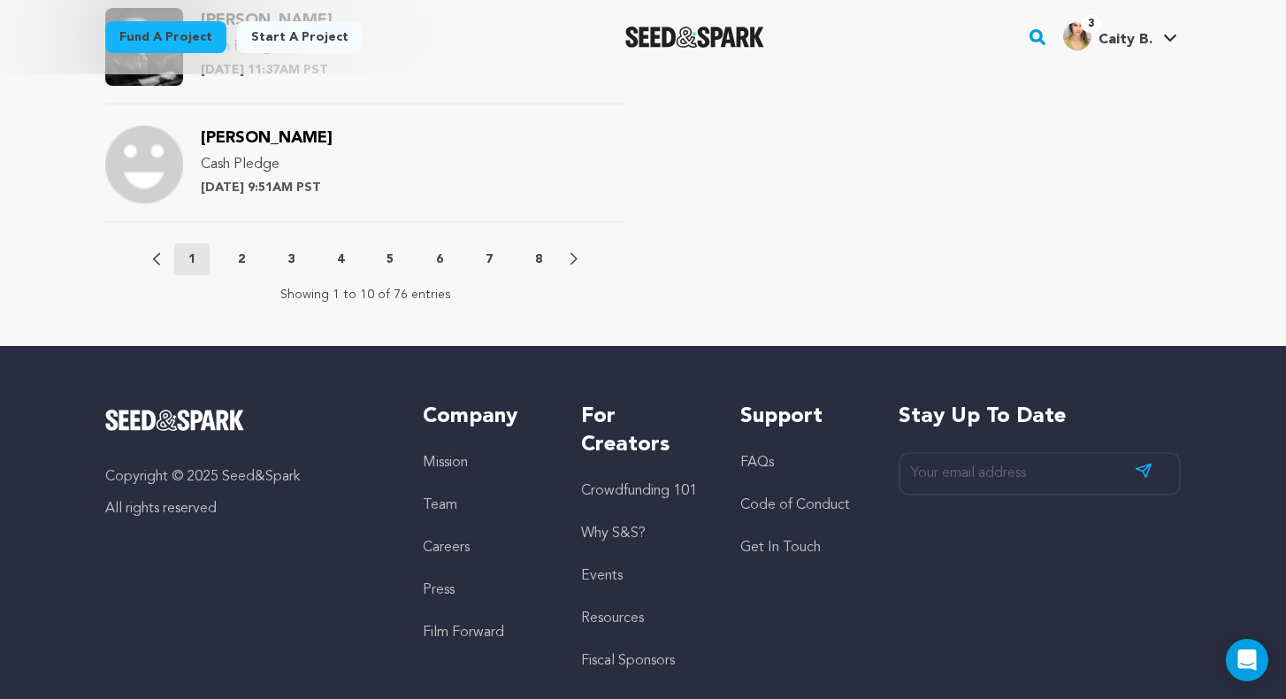
click at [542, 250] on p "8" at bounding box center [538, 259] width 7 height 18
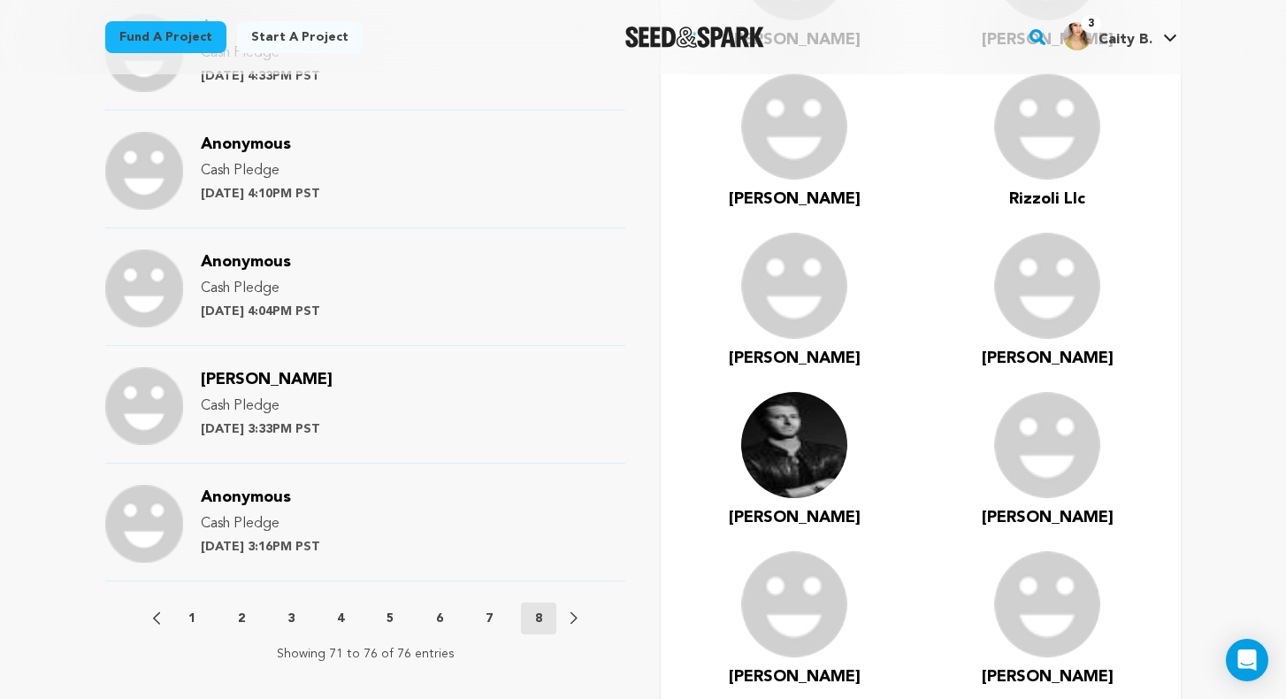
scroll to position [1359, 0]
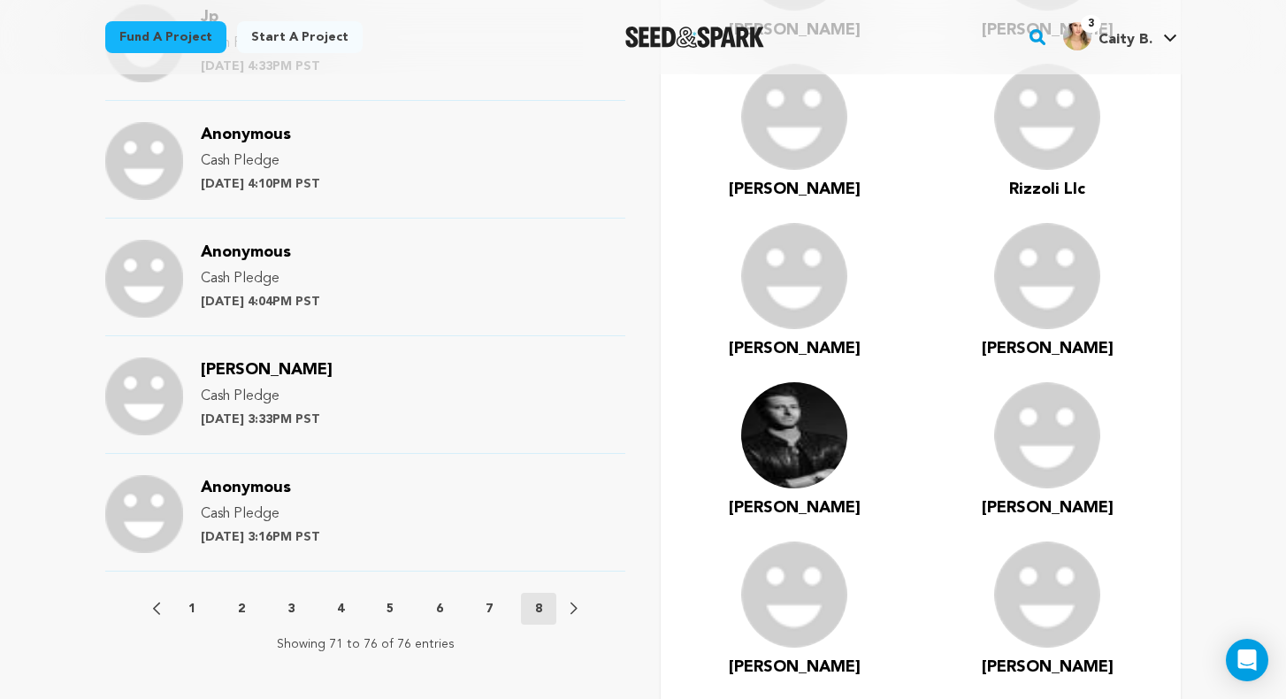
click at [205, 600] on button "1" at bounding box center [191, 609] width 35 height 18
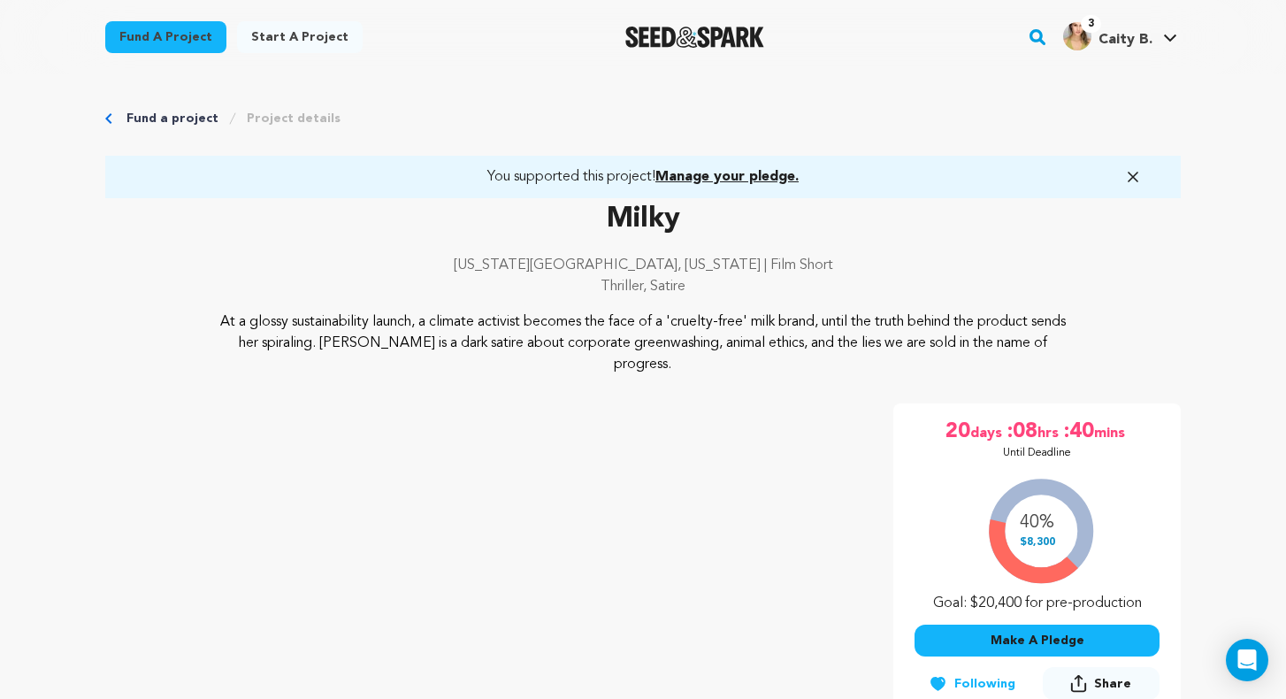
scroll to position [0, 0]
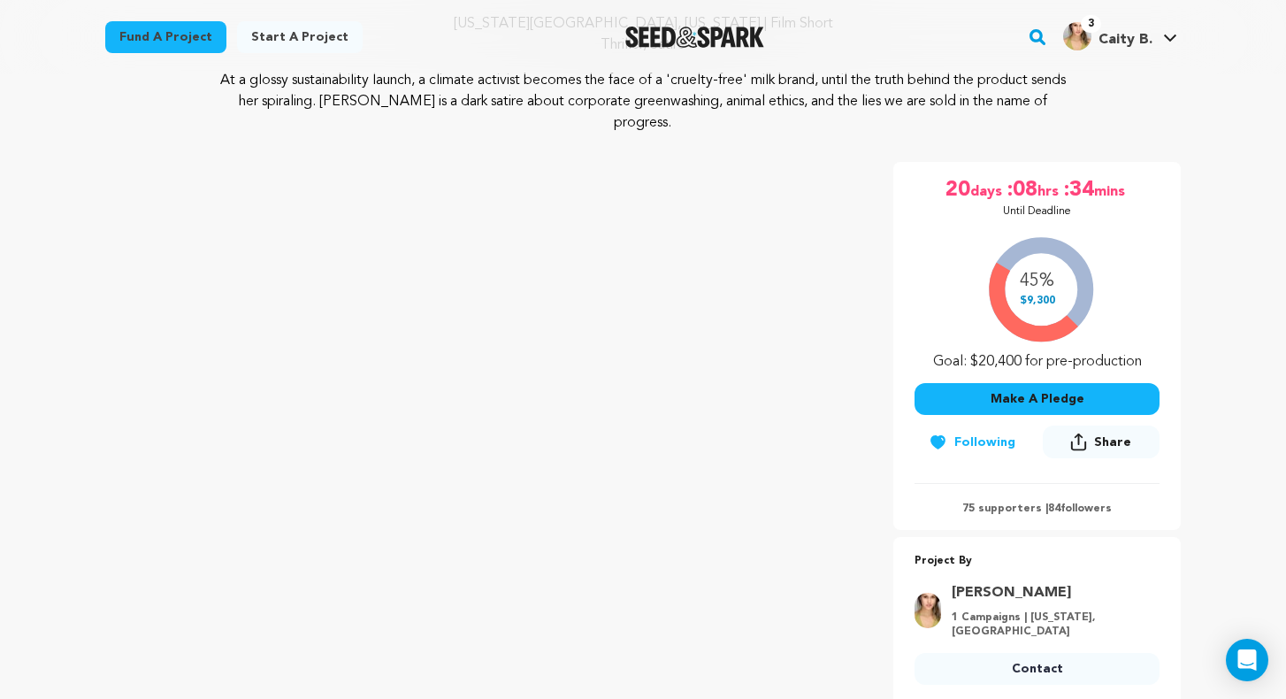
scroll to position [240, 0]
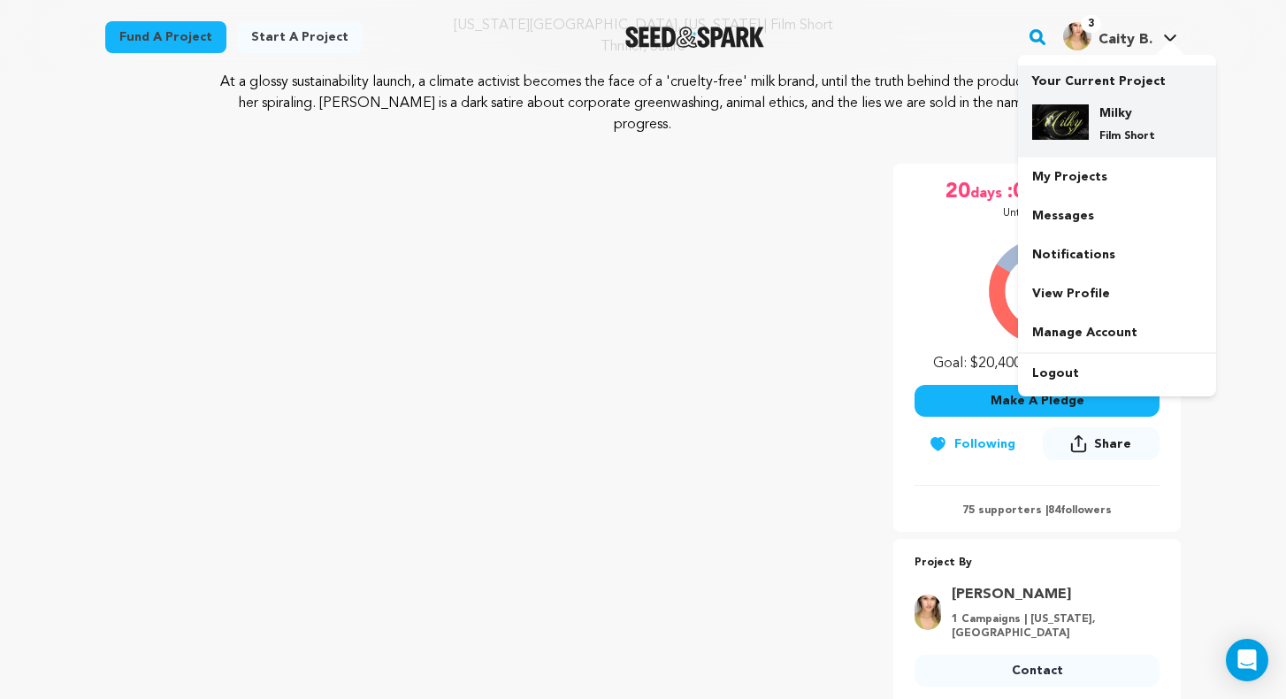
click at [1116, 104] on h4 "Milky" at bounding box center [1132, 113] width 64 height 18
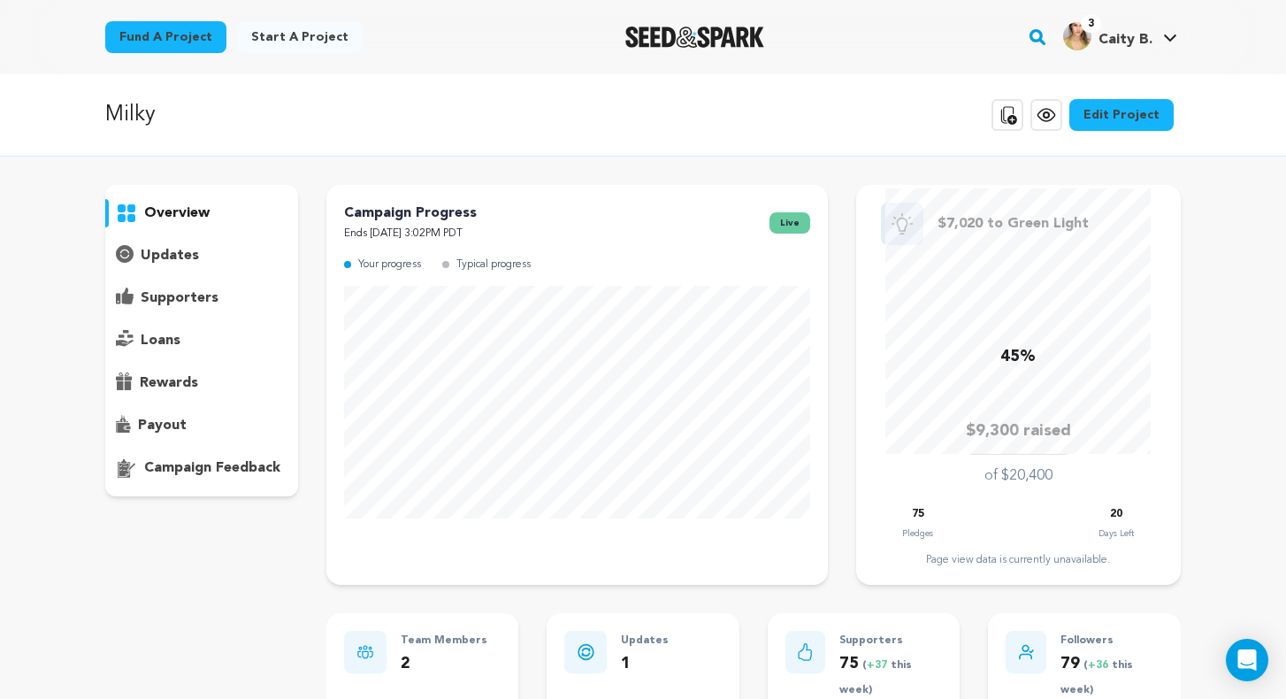
click at [320, 1] on div "Fund a project Start a project Search 3" at bounding box center [643, 37] width 1132 height 74
